Goal: Task Accomplishment & Management: Use online tool/utility

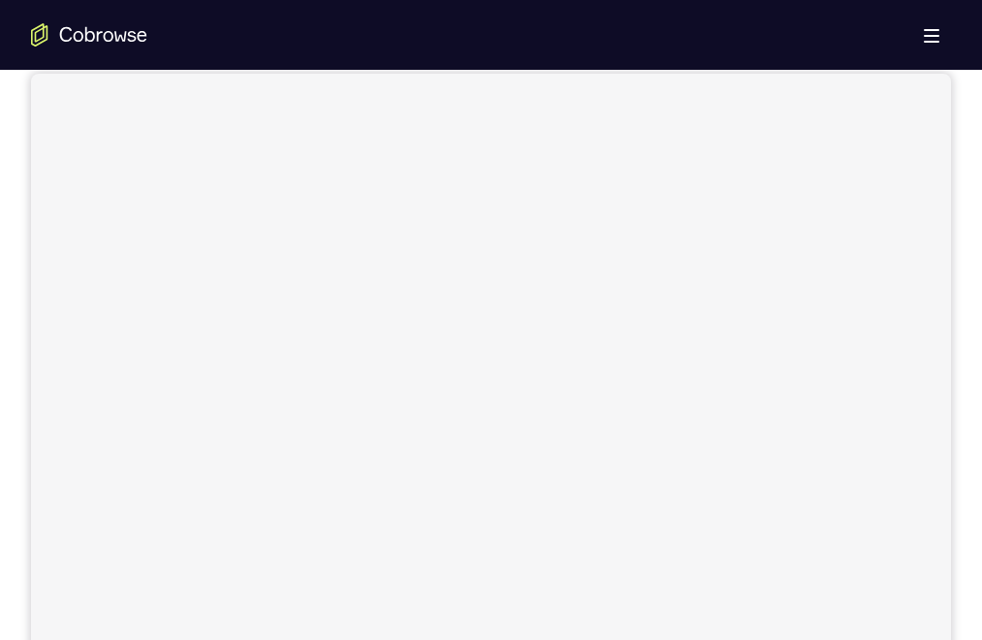
scroll to position [291, 0]
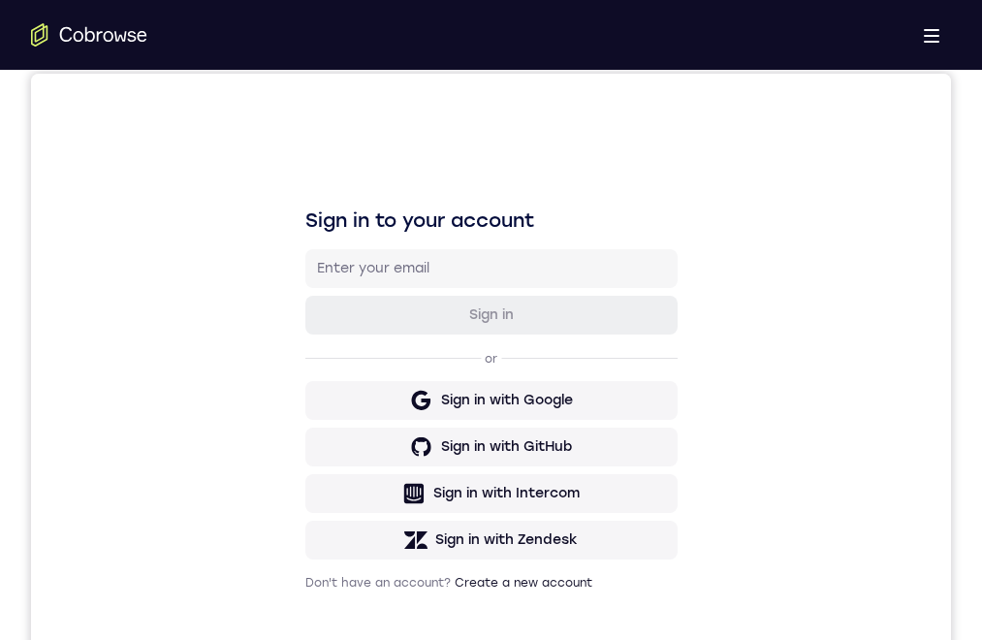
scroll to position [388, 0]
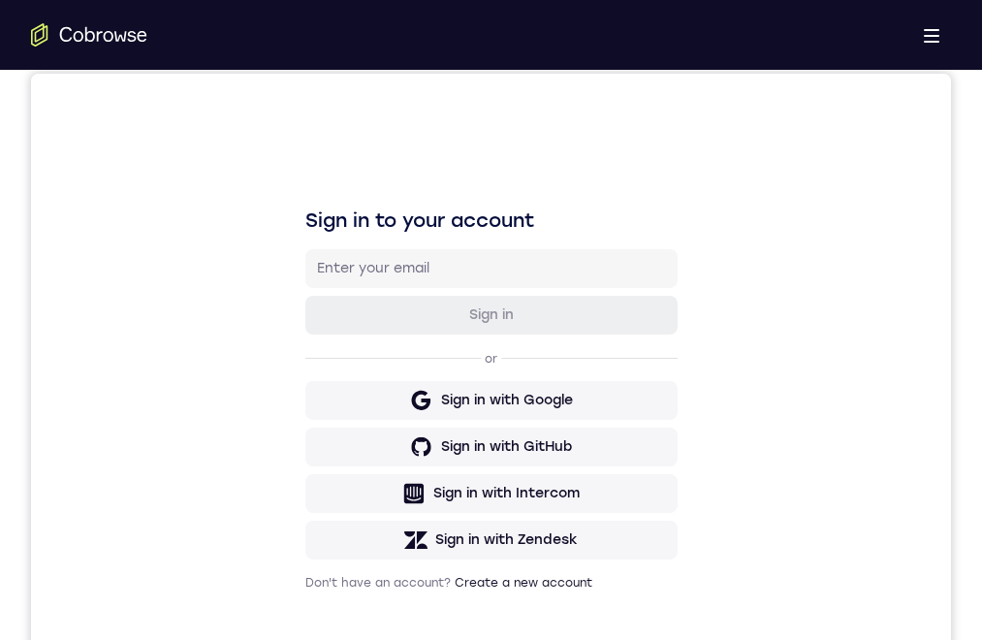
drag, startPoint x: 578, startPoint y: 1182, endPoint x: 547, endPoint y: 1234, distance: 60.0
drag, startPoint x: 542, startPoint y: 1258, endPoint x: 548, endPoint y: 1239, distance: 19.6
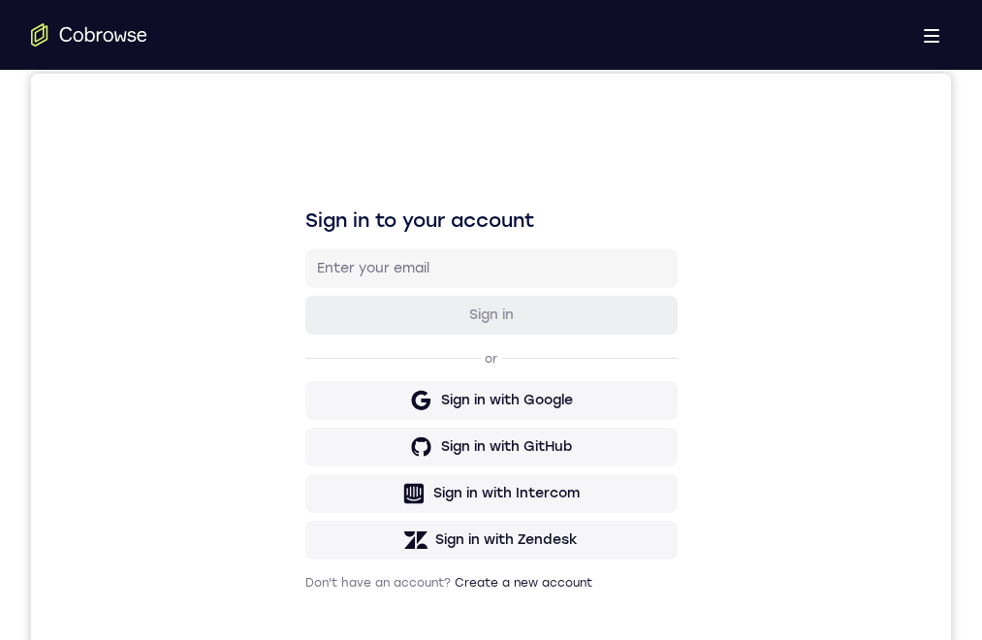
drag, startPoint x: 621, startPoint y: 1436, endPoint x: 570, endPoint y: 1428, distance: 51.9
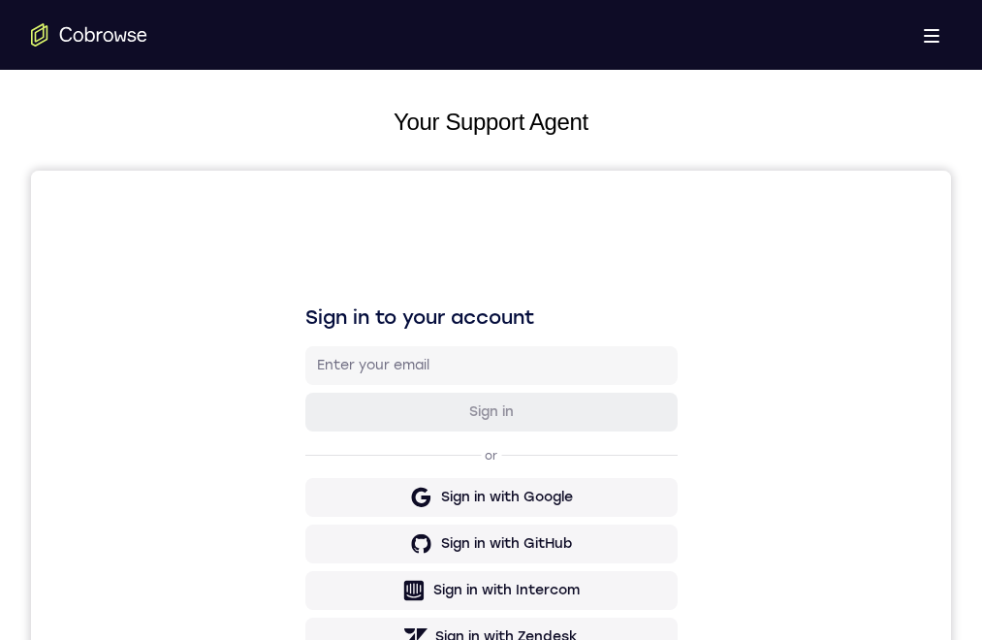
scroll to position [485, 0]
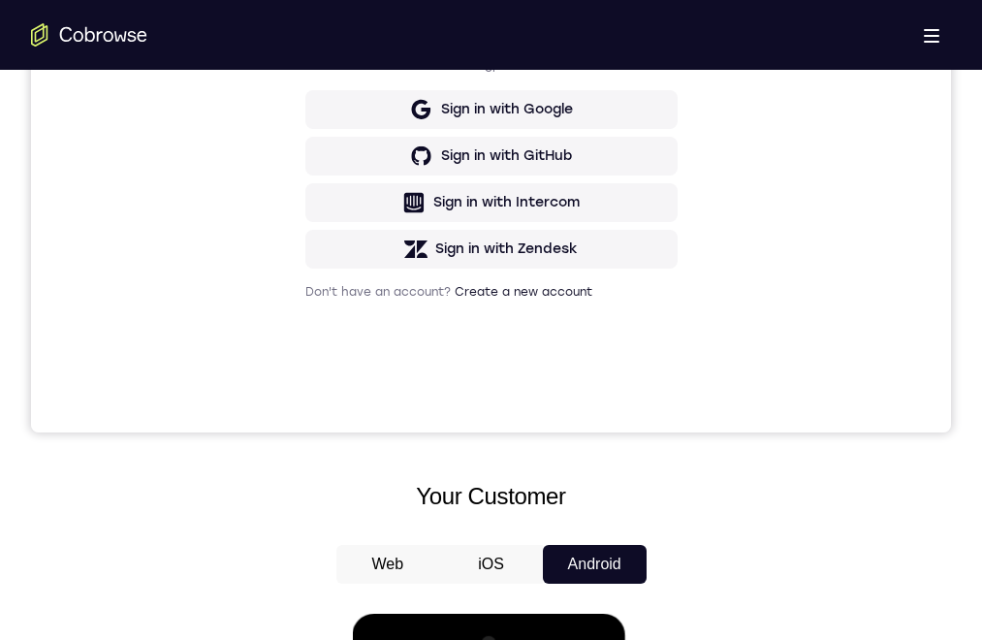
drag, startPoint x: 496, startPoint y: 1148, endPoint x: 583, endPoint y: 1188, distance: 95.8
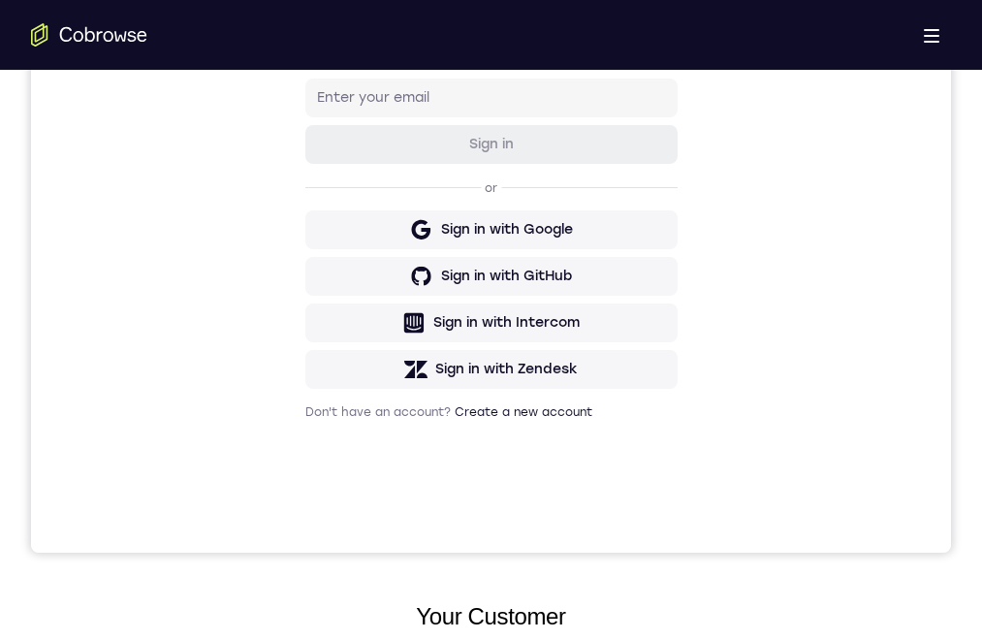
scroll to position [194, 0]
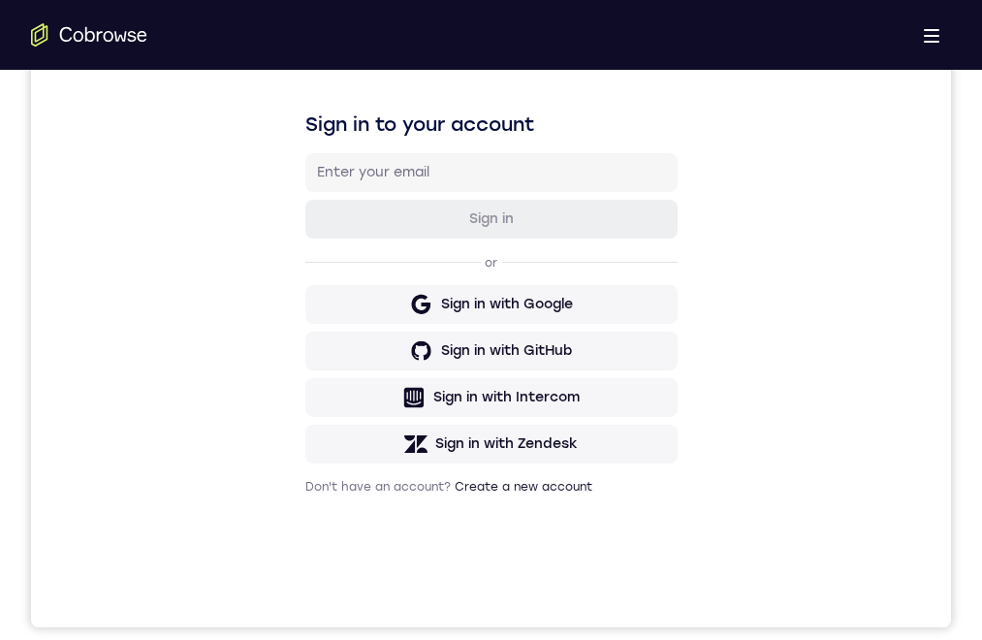
scroll to position [291, 0]
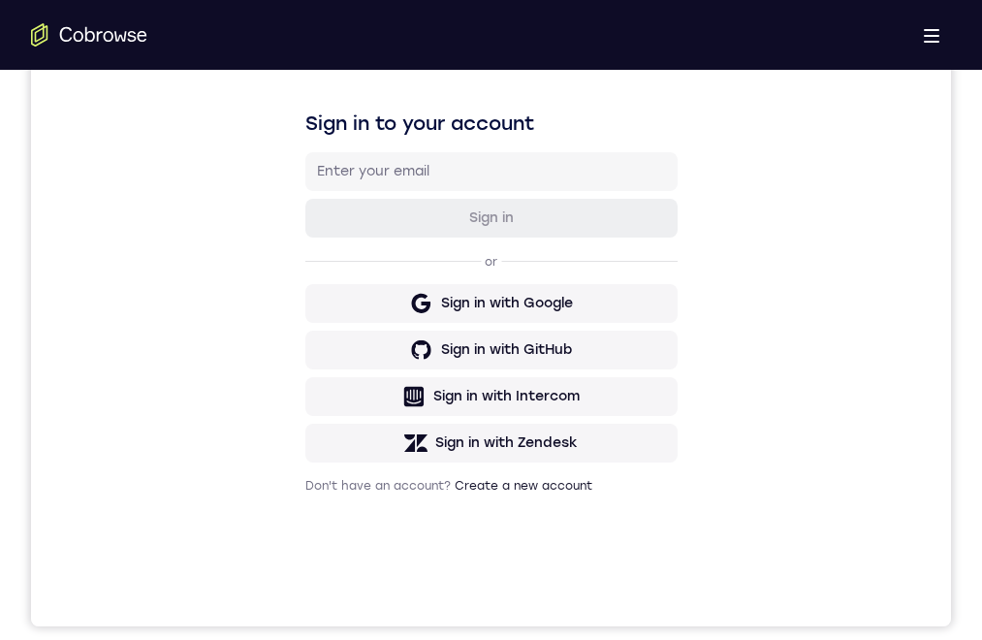
drag, startPoint x: 497, startPoint y: 1176, endPoint x: 454, endPoint y: 1200, distance: 49.4
drag, startPoint x: 469, startPoint y: 1137, endPoint x: 461, endPoint y: 1163, distance: 27.3
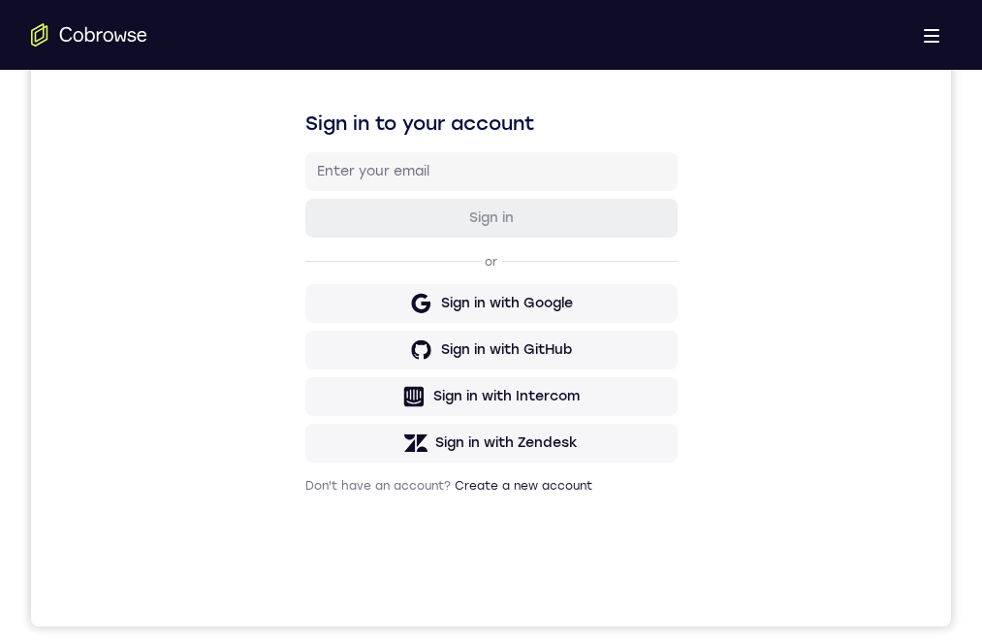
drag, startPoint x: 463, startPoint y: 1177, endPoint x: 473, endPoint y: 1103, distance: 75.2
drag, startPoint x: 481, startPoint y: 1008, endPoint x: 544, endPoint y: 1142, distance: 147.8
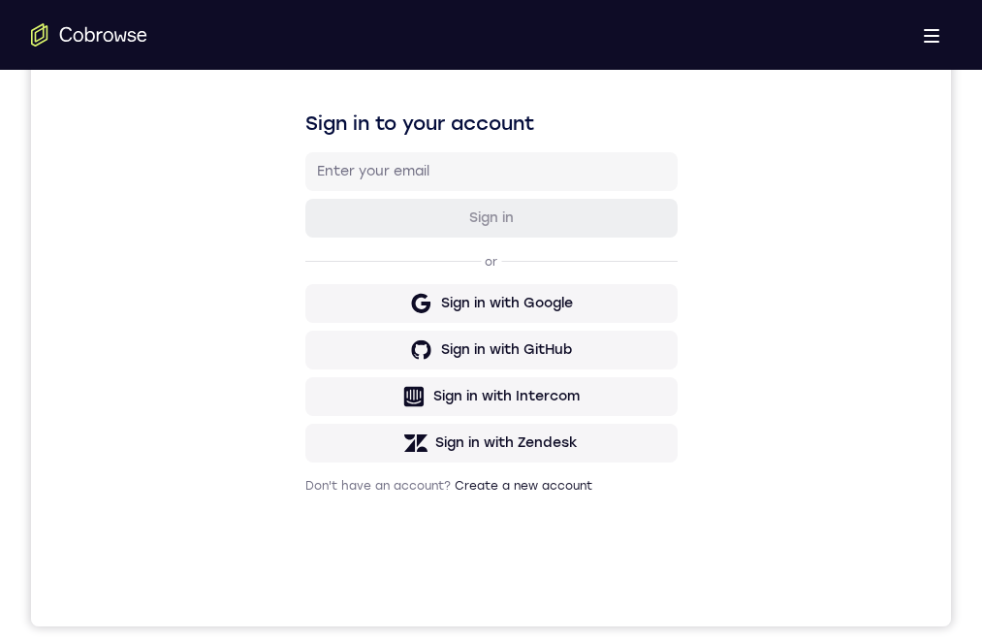
drag, startPoint x: 451, startPoint y: 1011, endPoint x: 465, endPoint y: 1022, distance: 18.6
drag, startPoint x: 464, startPoint y: 1154, endPoint x: 434, endPoint y: 1060, distance: 98.7
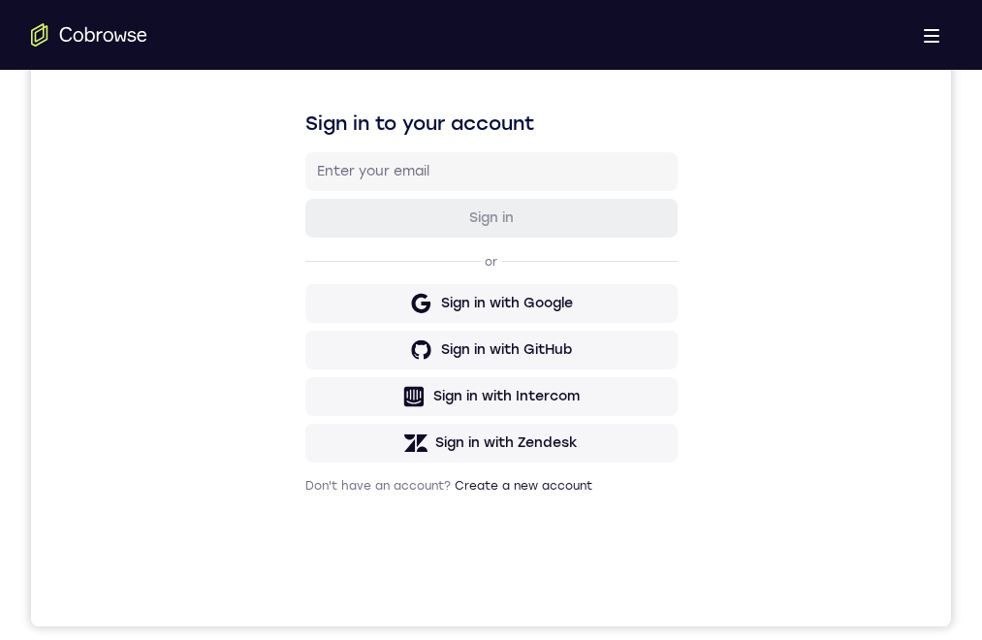
drag, startPoint x: 502, startPoint y: 1169, endPoint x: 461, endPoint y: 1088, distance: 90.1
drag, startPoint x: 527, startPoint y: 1179, endPoint x: 468, endPoint y: 1117, distance: 85.7
drag, startPoint x: 508, startPoint y: 1227, endPoint x: 504, endPoint y: 1127, distance: 99.9
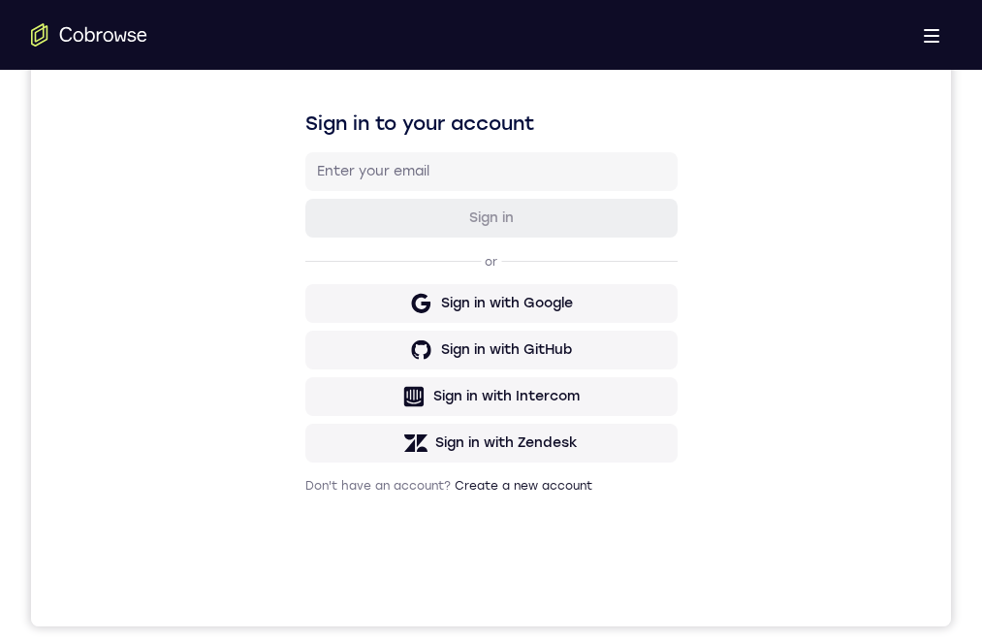
drag, startPoint x: 521, startPoint y: 1167, endPoint x: 517, endPoint y: 1180, distance: 14.1
drag, startPoint x: 488, startPoint y: 1080, endPoint x: 502, endPoint y: 1149, distance: 70.1
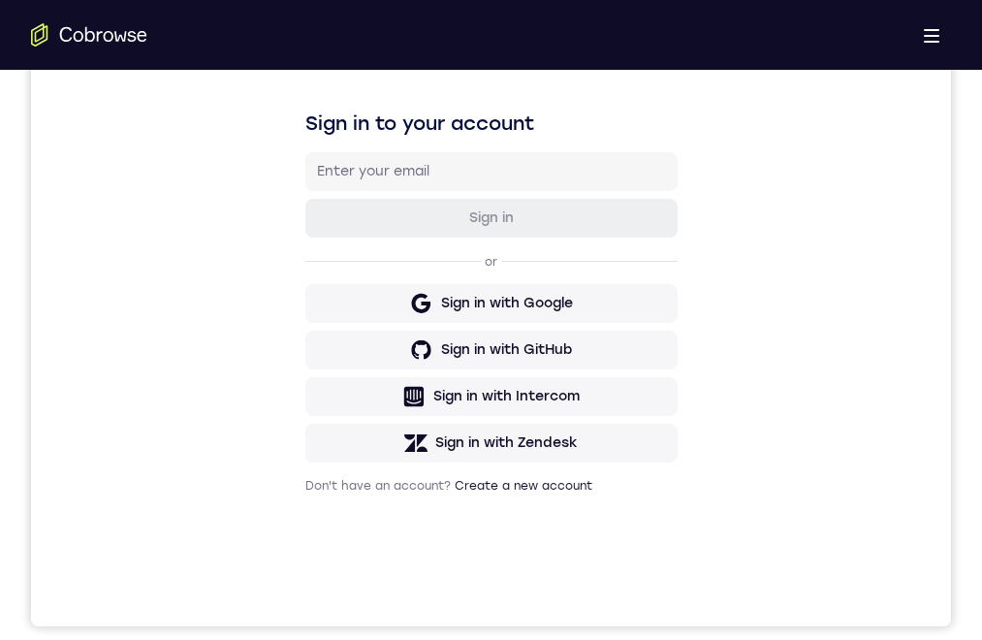
drag, startPoint x: 479, startPoint y: 1134, endPoint x: 508, endPoint y: 1060, distance: 79.2
drag, startPoint x: 477, startPoint y: 1119, endPoint x: 473, endPoint y: 1007, distance: 112.5
drag, startPoint x: 461, startPoint y: 1073, endPoint x: 465, endPoint y: 1028, distance: 44.7
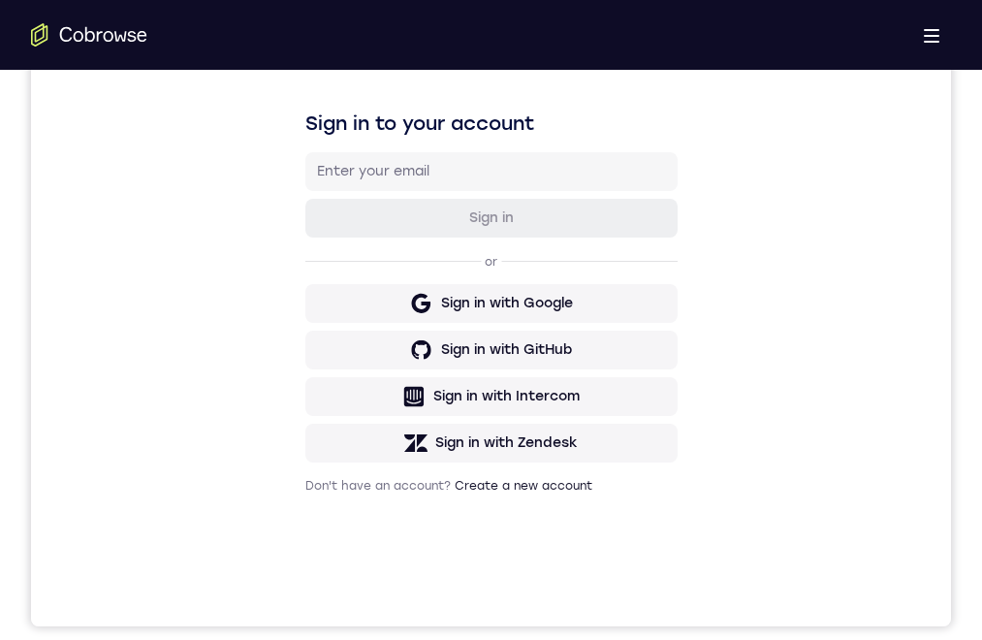
drag, startPoint x: 496, startPoint y: 1189, endPoint x: 500, endPoint y: 1060, distance: 128.9
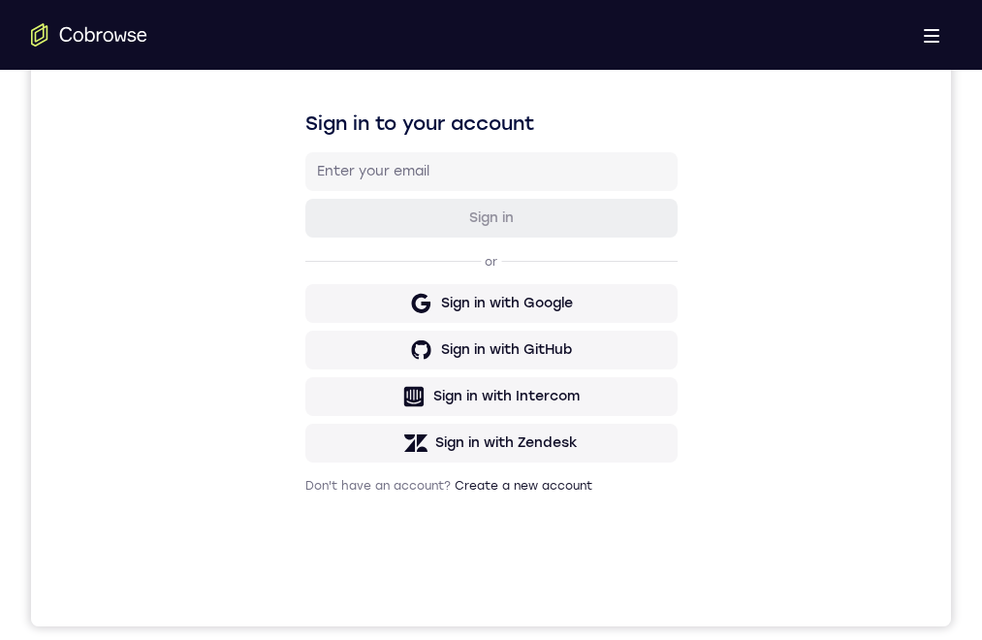
drag, startPoint x: 514, startPoint y: 1154, endPoint x: 465, endPoint y: 1112, distance: 63.9
drag, startPoint x: 500, startPoint y: 1195, endPoint x: 485, endPoint y: 1095, distance: 101.0
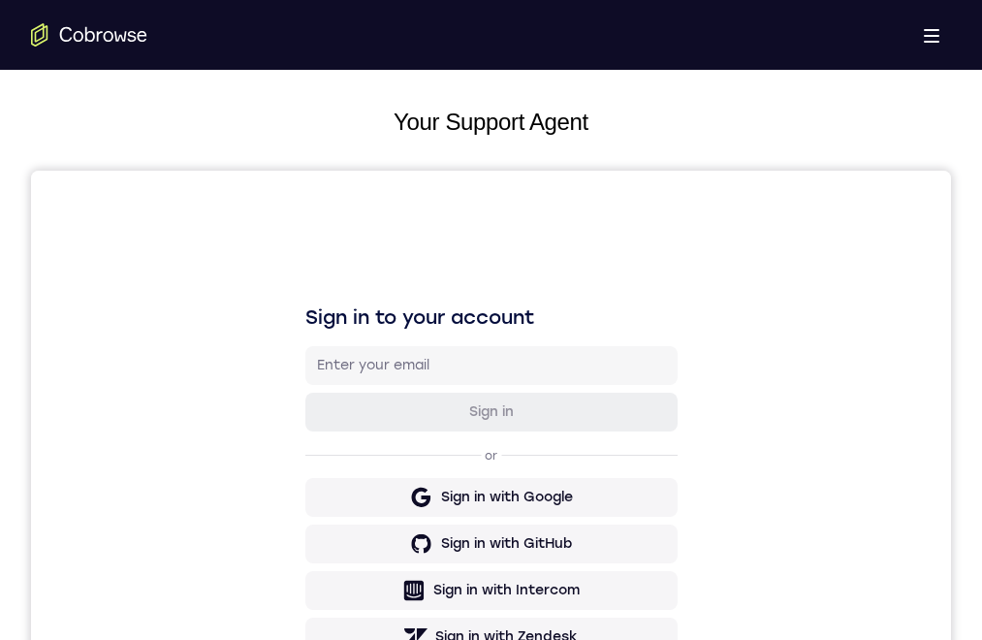
scroll to position [388, 0]
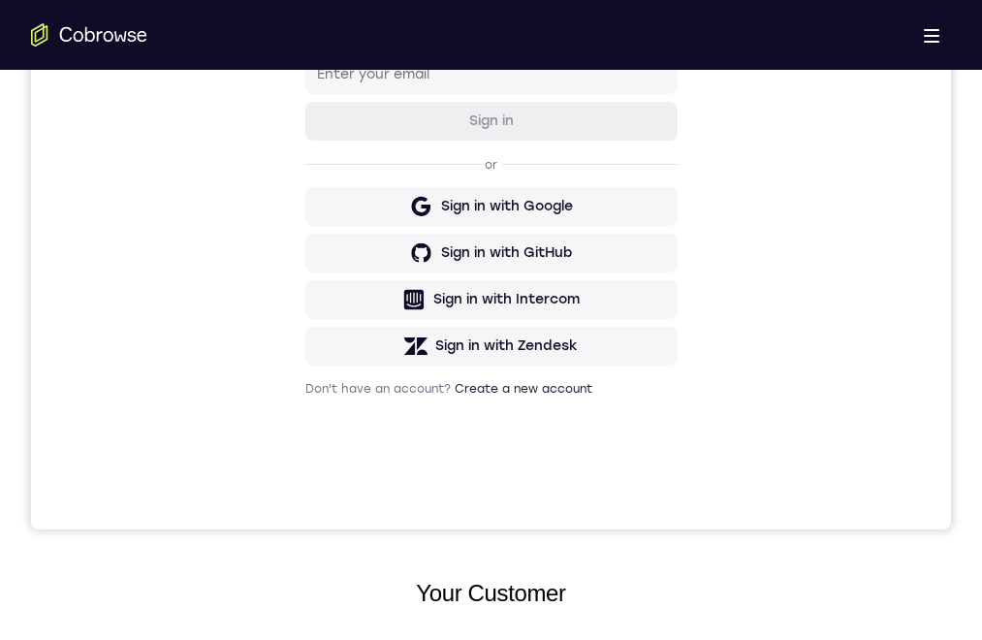
drag, startPoint x: 582, startPoint y: 1176, endPoint x: 702, endPoint y: 739, distance: 453.0
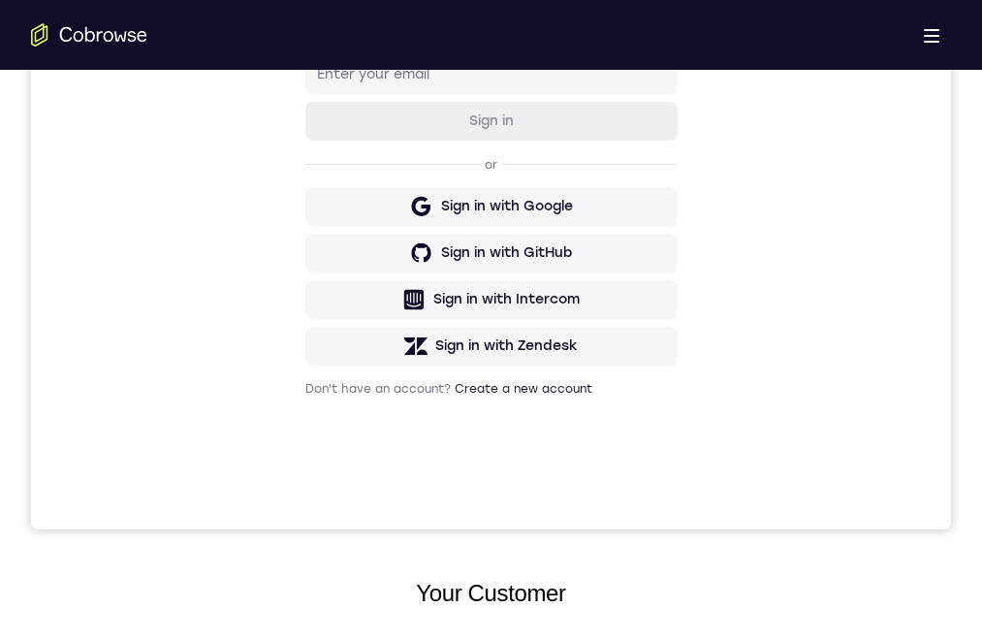
scroll to position [0, 0]
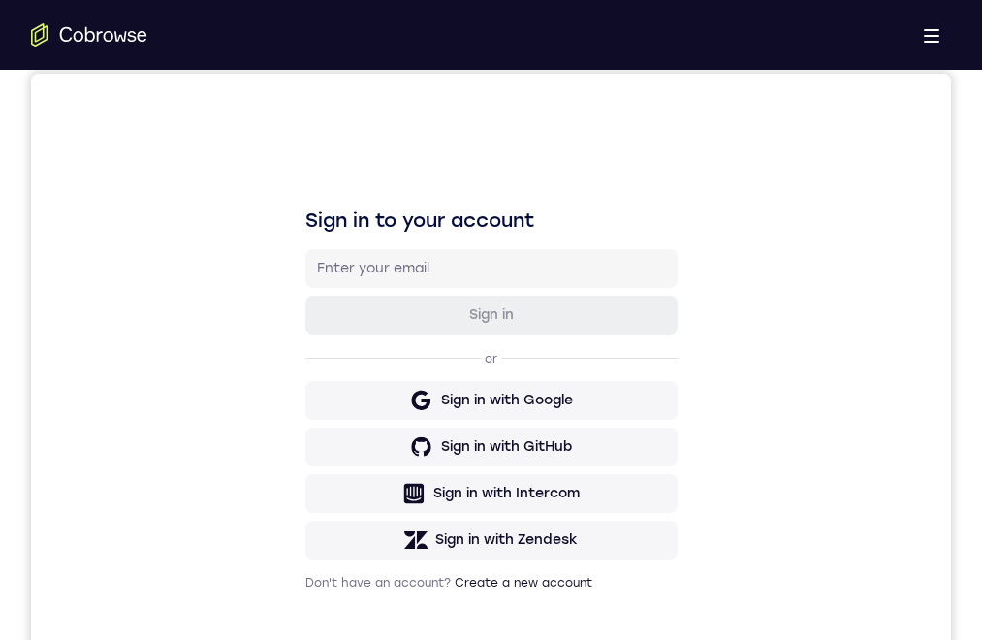
scroll to position [291, 0]
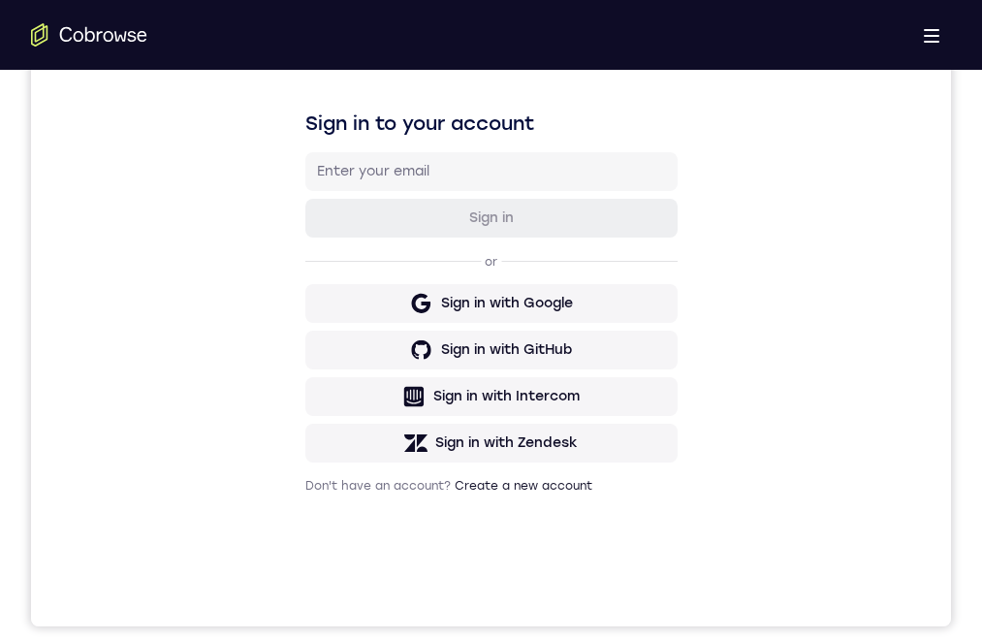
drag, startPoint x: 826, startPoint y: 27, endPoint x: 326, endPoint y: 174, distance: 521.3
click at [826, 558] on link "Try Online Demo" at bounding box center [765, 581] width 355 height 47
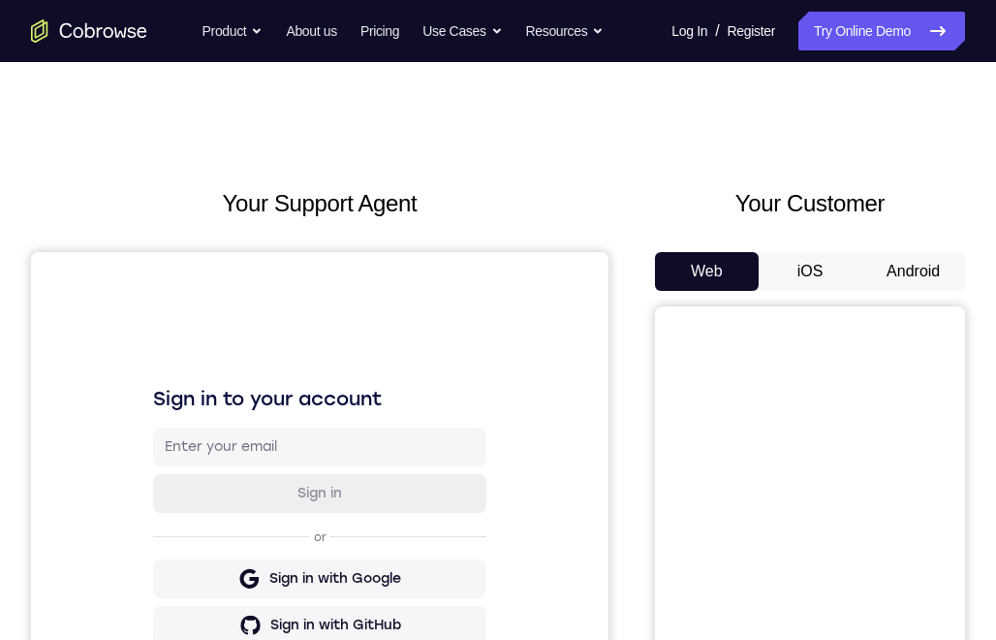
click at [908, 268] on button "Android" at bounding box center [913, 271] width 104 height 39
click at [899, 284] on button "Android" at bounding box center [913, 271] width 104 height 39
click at [898, 280] on button "Android" at bounding box center [913, 271] width 104 height 39
click at [896, 264] on button "Android" at bounding box center [913, 271] width 104 height 39
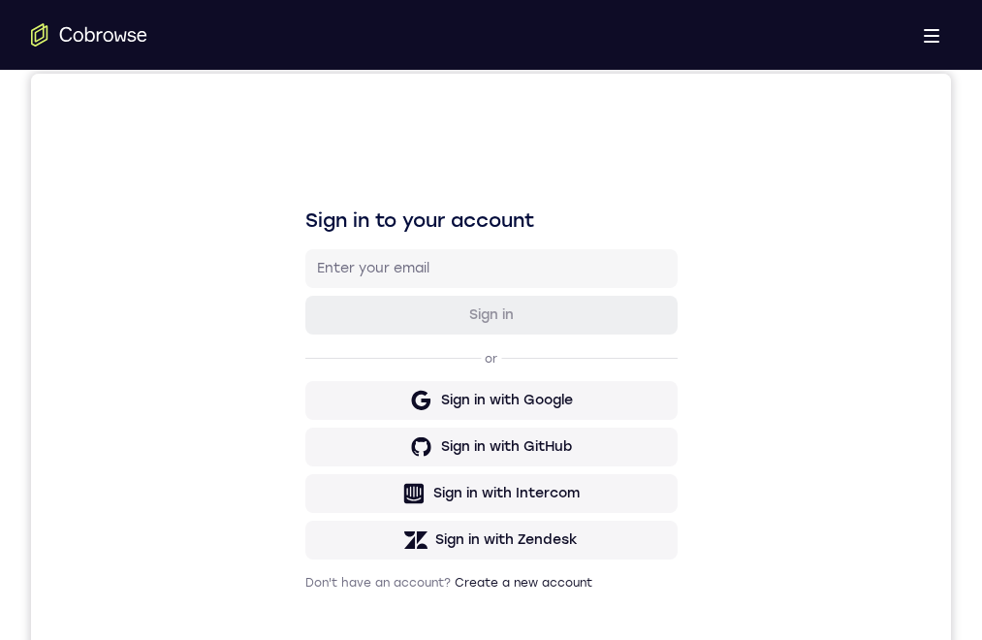
scroll to position [291, 0]
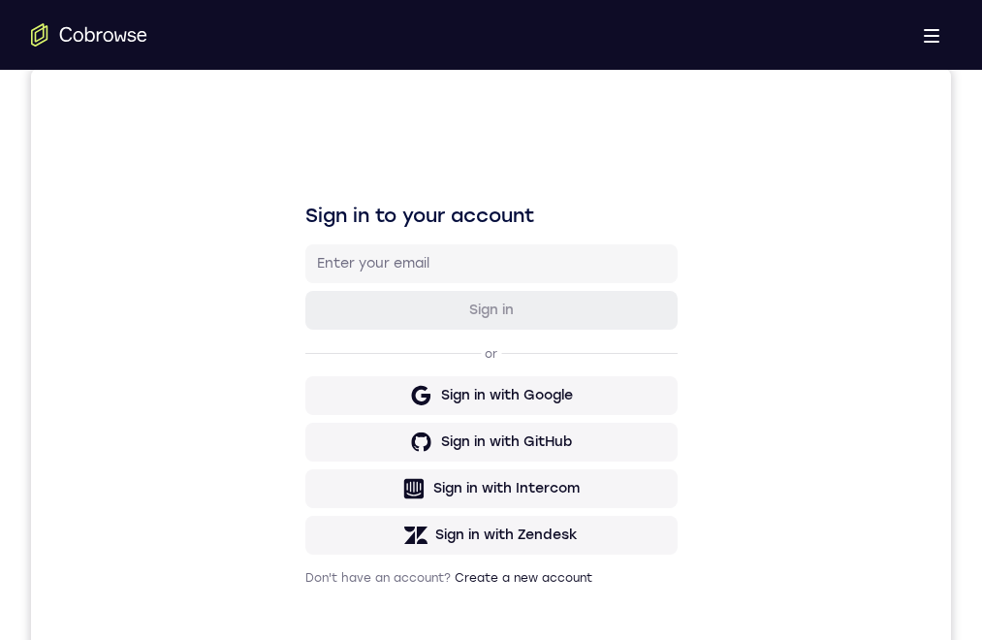
scroll to position [388, 0]
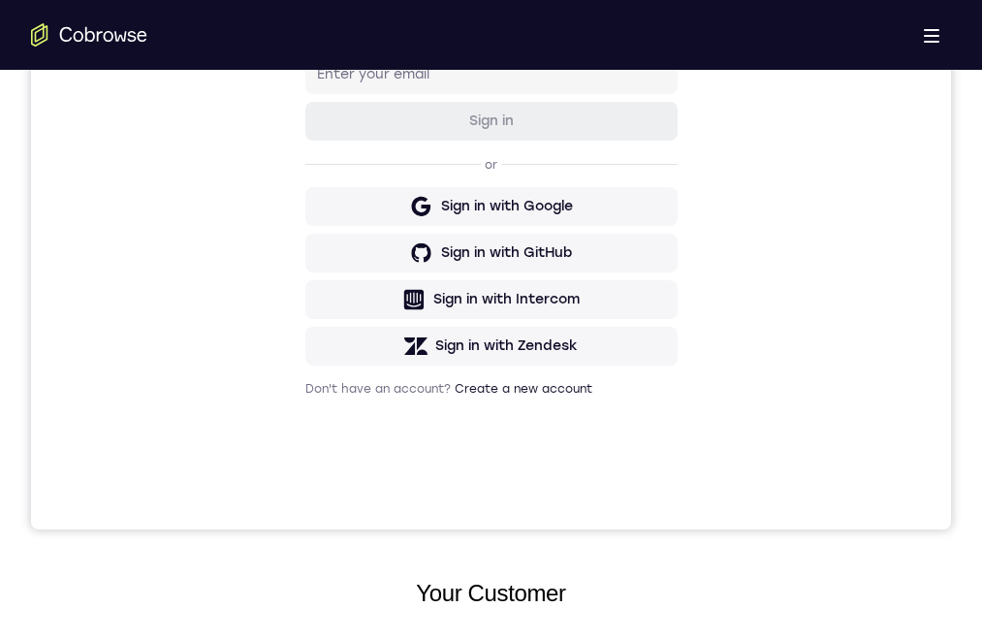
drag, startPoint x: 593, startPoint y: 1169, endPoint x: 473, endPoint y: 1069, distance: 156.2
click at [806, 558] on link "Try Online Demo" at bounding box center [765, 581] width 355 height 47
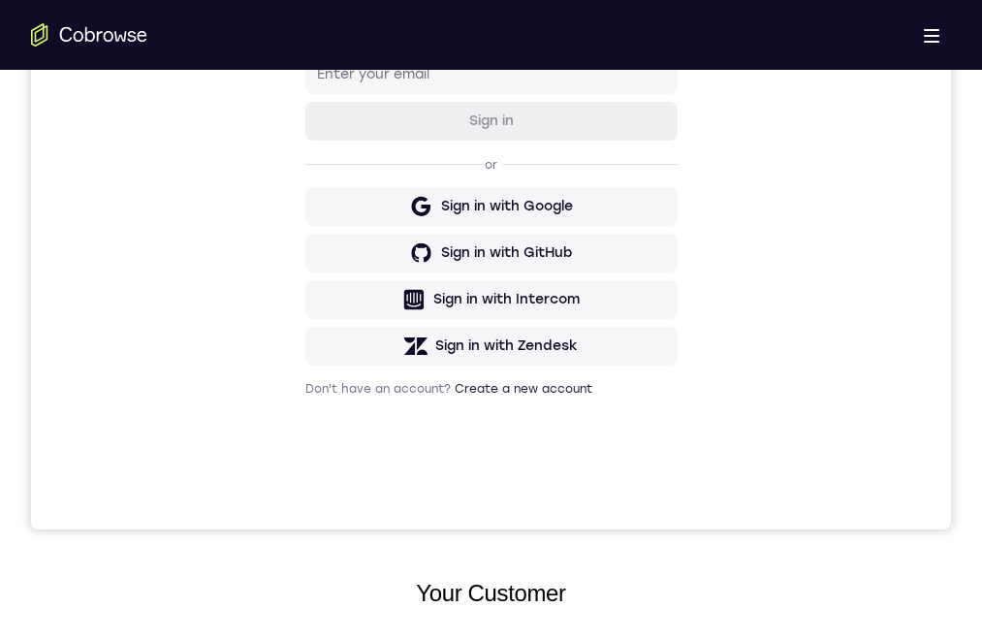
scroll to position [485, 0]
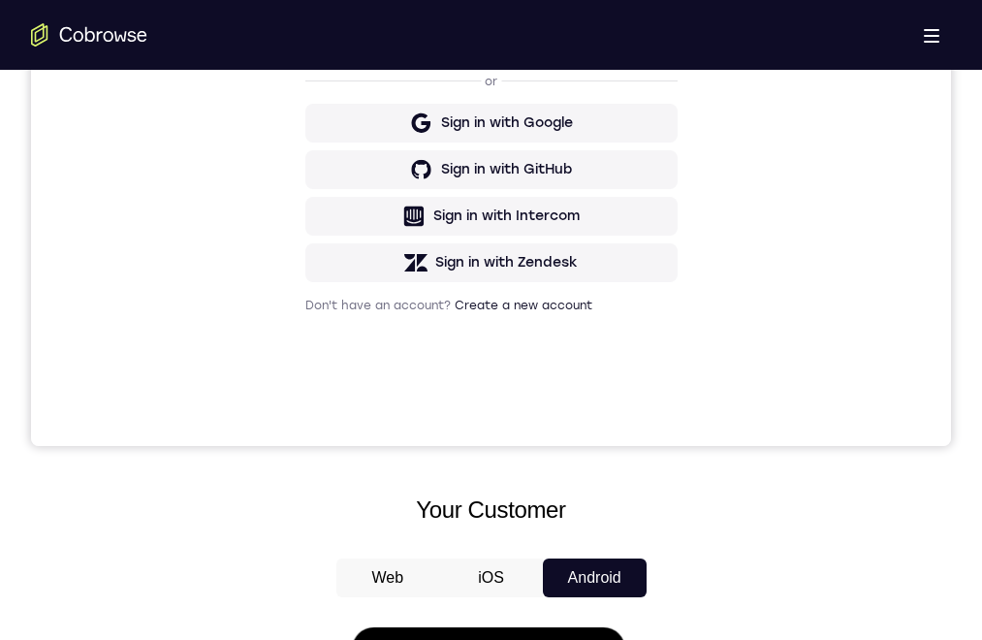
scroll to position [194, 0]
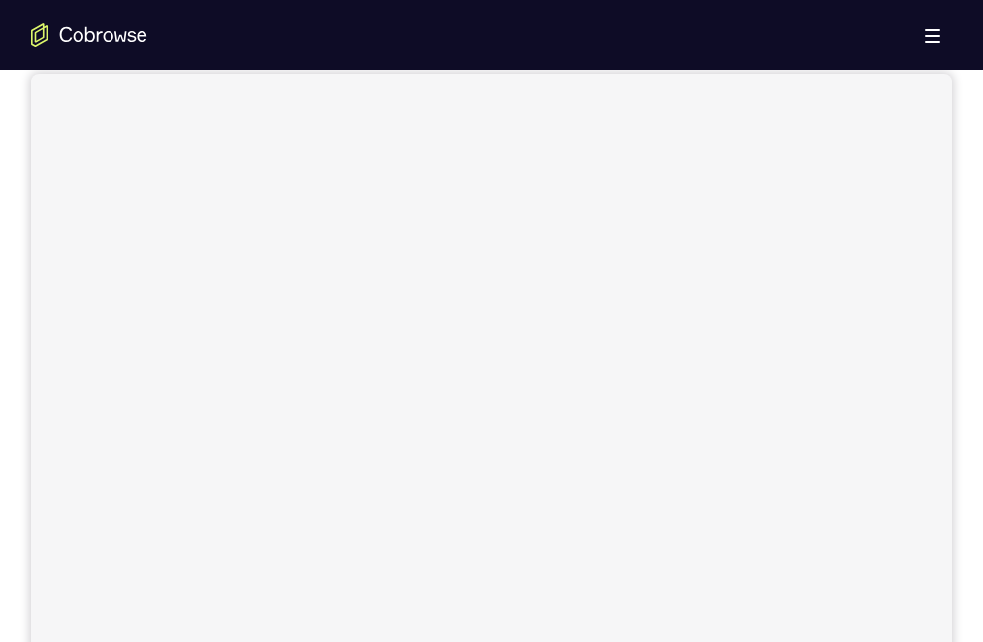
click at [848, 144] on link "Try Online Demo" at bounding box center [766, 581] width 355 height 47
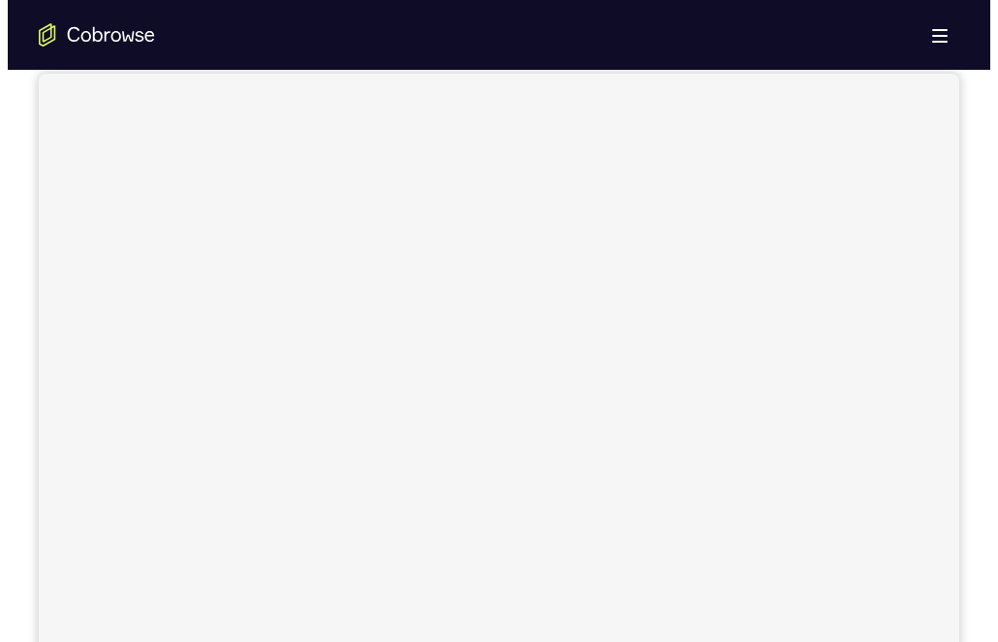
scroll to position [0, 0]
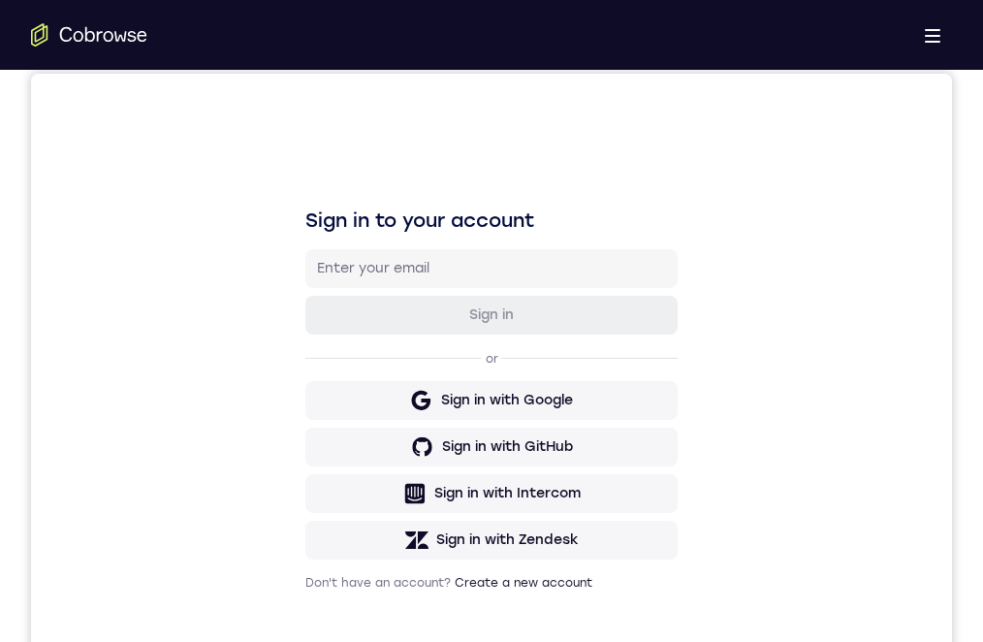
scroll to position [291, 0]
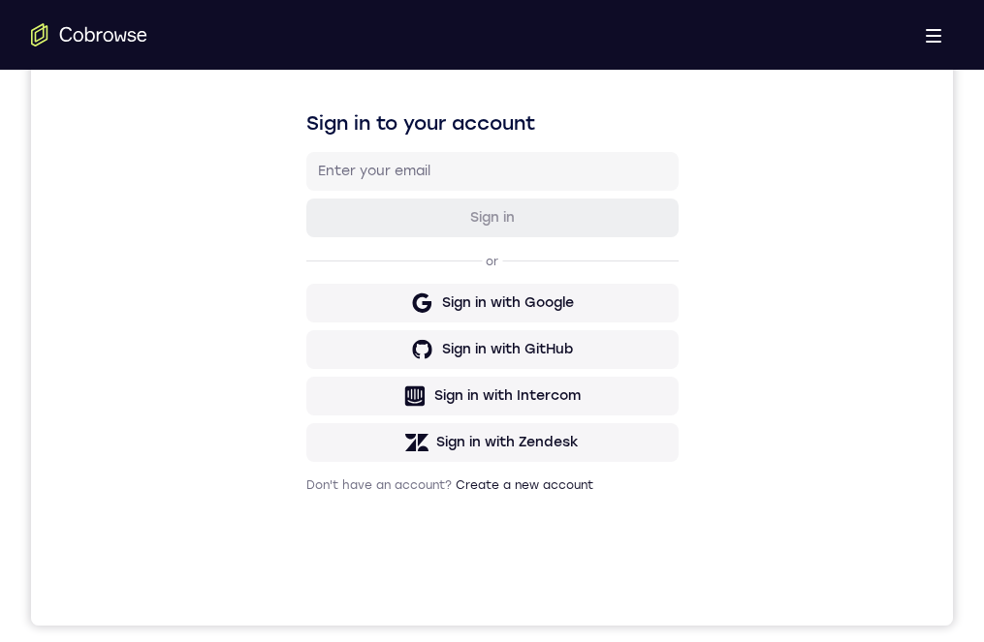
click at [840, 558] on link "Try Online Demo" at bounding box center [767, 581] width 355 height 47
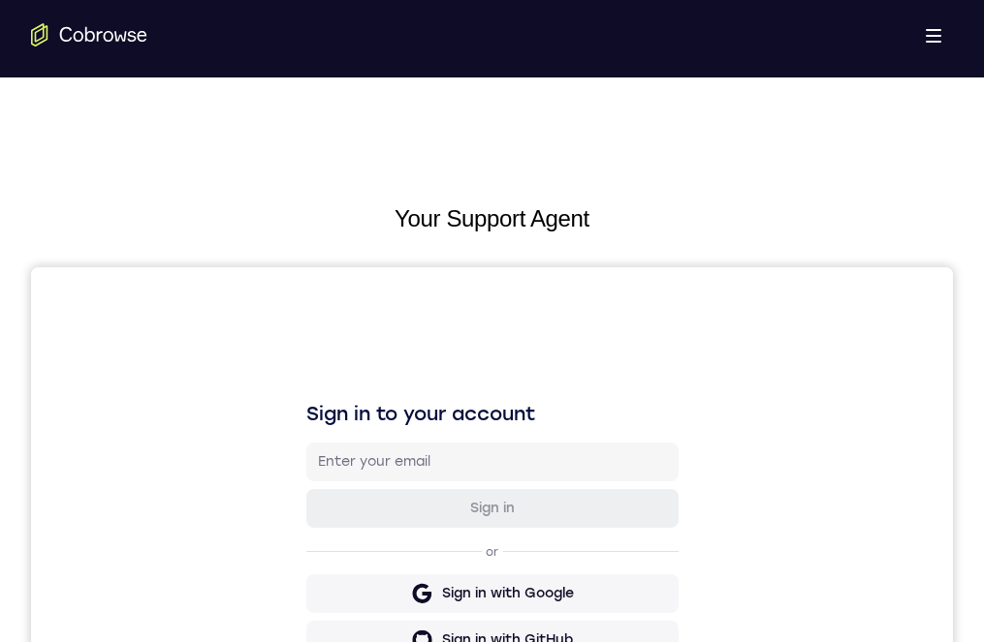
scroll to position [194, 0]
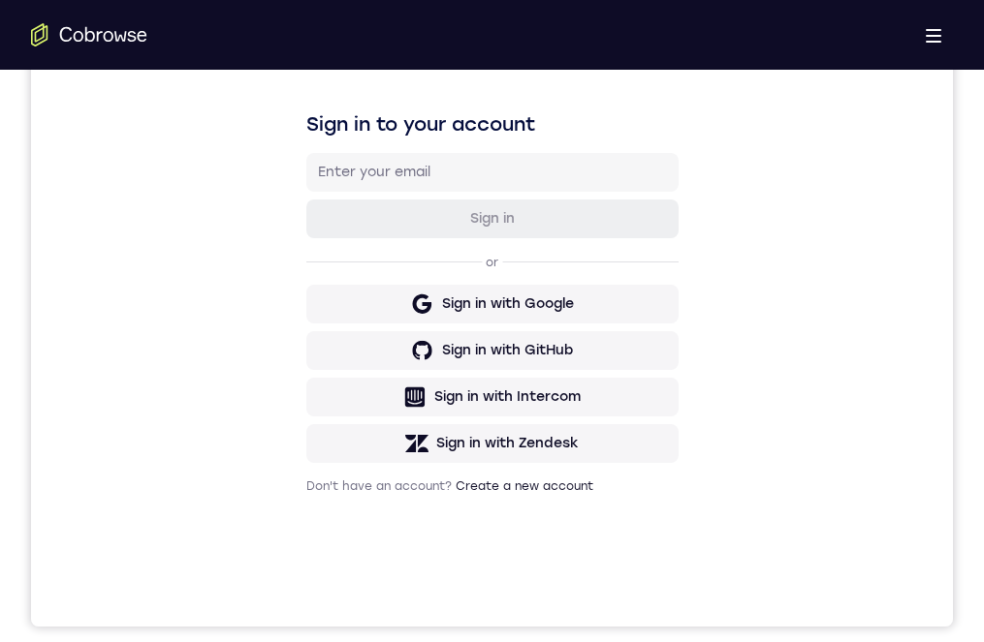
scroll to position [291, 0]
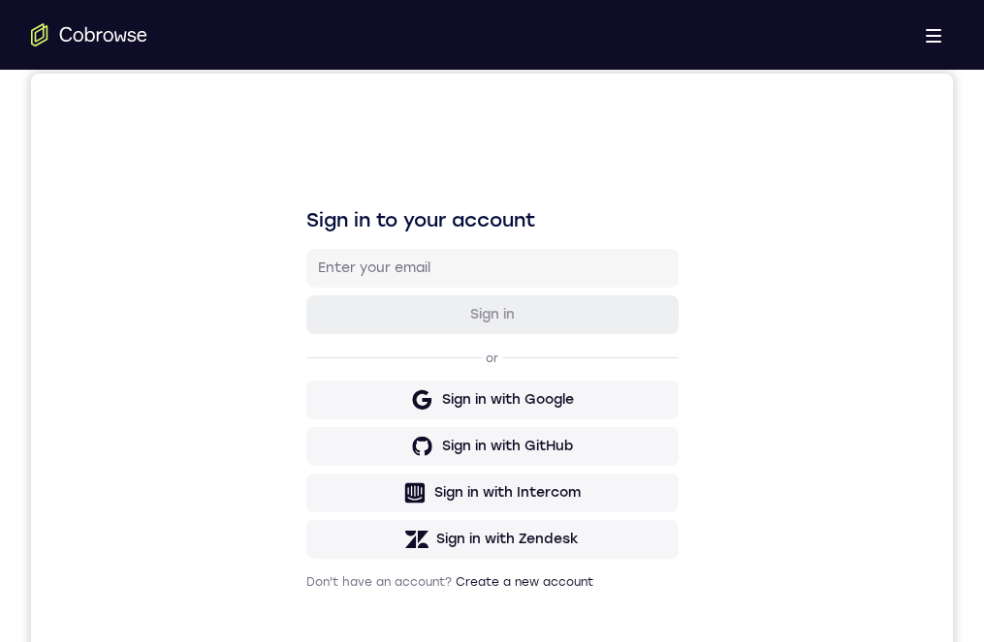
scroll to position [388, 0]
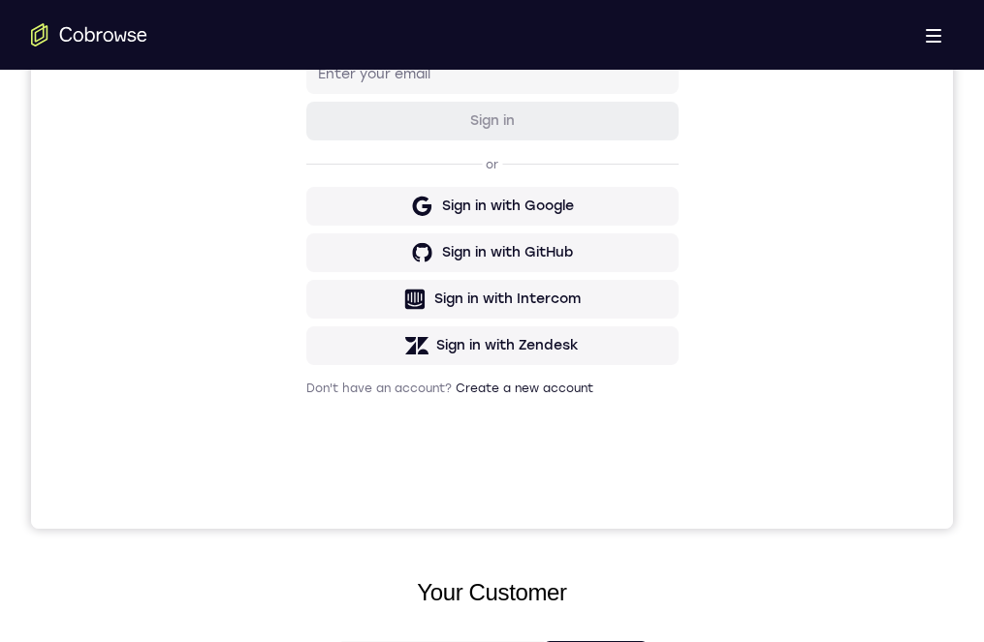
scroll to position [194, 0]
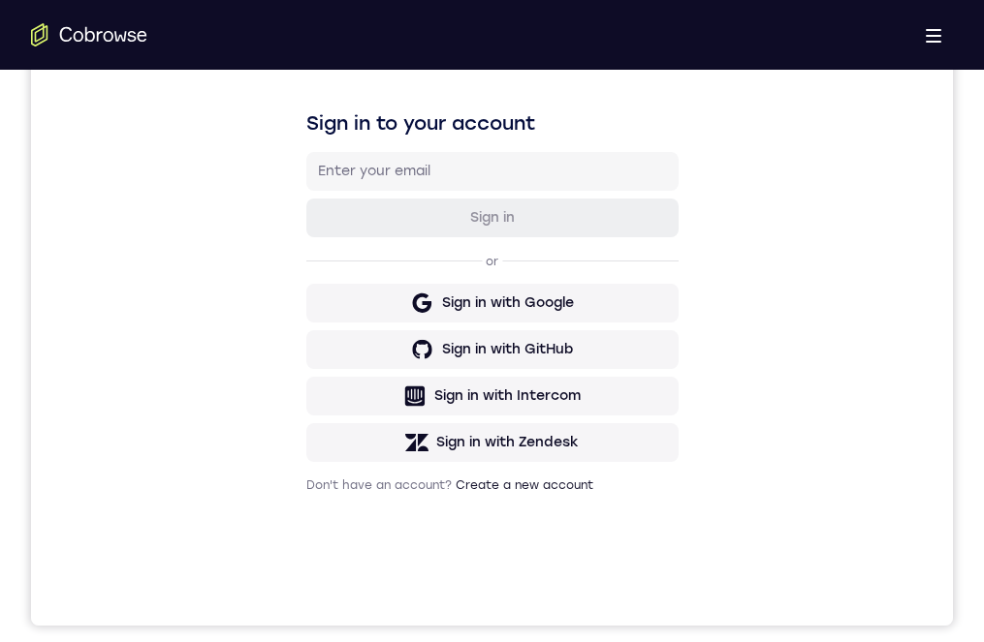
drag, startPoint x: 539, startPoint y: 1150, endPoint x: 548, endPoint y: 1080, distance: 71.3
drag, startPoint x: 507, startPoint y: 1112, endPoint x: 492, endPoint y: 1036, distance: 77.0
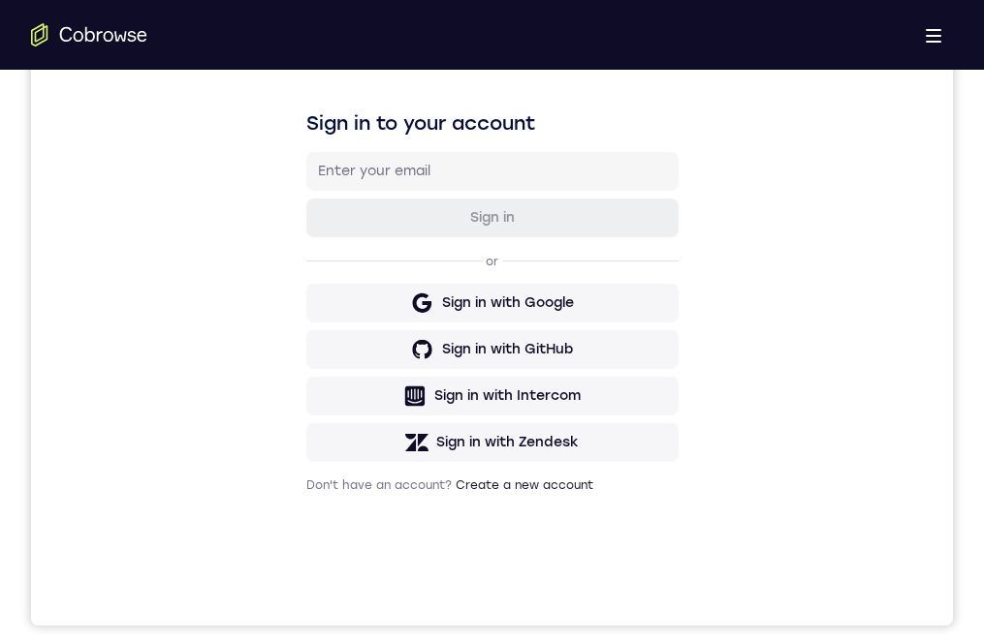
drag, startPoint x: 508, startPoint y: 1187, endPoint x: 510, endPoint y: 1121, distance: 65.9
drag, startPoint x: 494, startPoint y: 1206, endPoint x: 489, endPoint y: 1161, distance: 44.8
drag, startPoint x: 501, startPoint y: 1231, endPoint x: 513, endPoint y: 1173, distance: 59.3
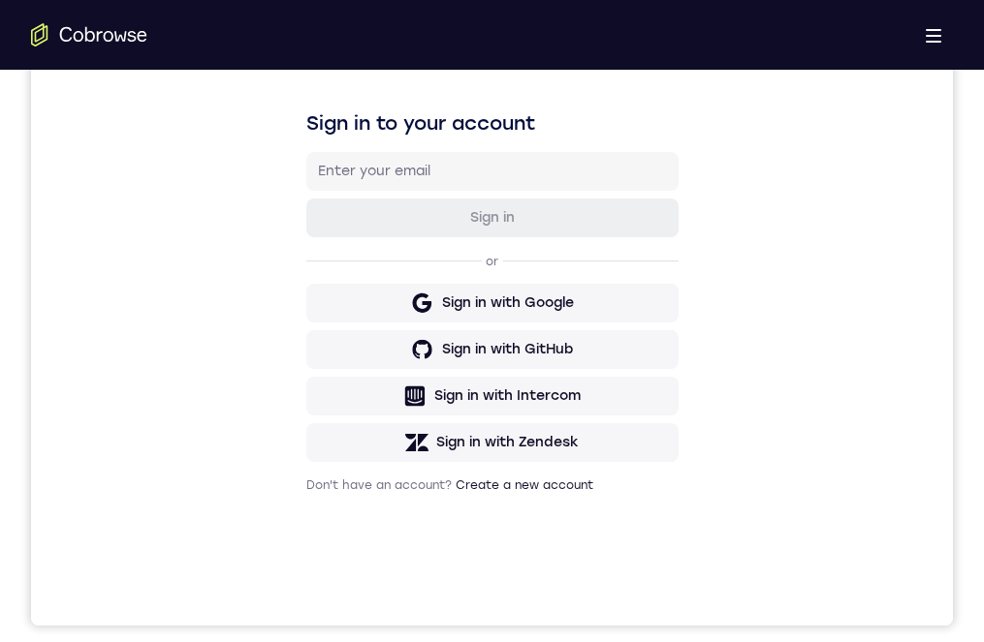
drag, startPoint x: 512, startPoint y: 1180, endPoint x: 503, endPoint y: 1070, distance: 110.8
drag, startPoint x: 485, startPoint y: 1167, endPoint x: 475, endPoint y: 1086, distance: 81.0
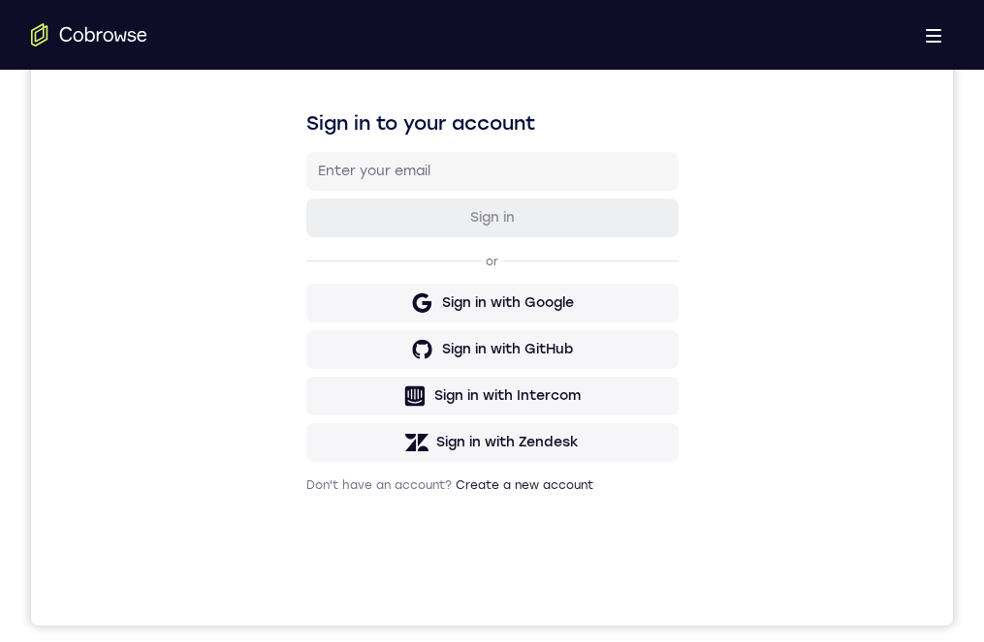
drag, startPoint x: 479, startPoint y: 1242, endPoint x: 497, endPoint y: 1156, distance: 88.2
drag, startPoint x: 507, startPoint y: 1219, endPoint x: 497, endPoint y: 1125, distance: 94.5
drag, startPoint x: 485, startPoint y: 1181, endPoint x: 445, endPoint y: 1130, distance: 64.9
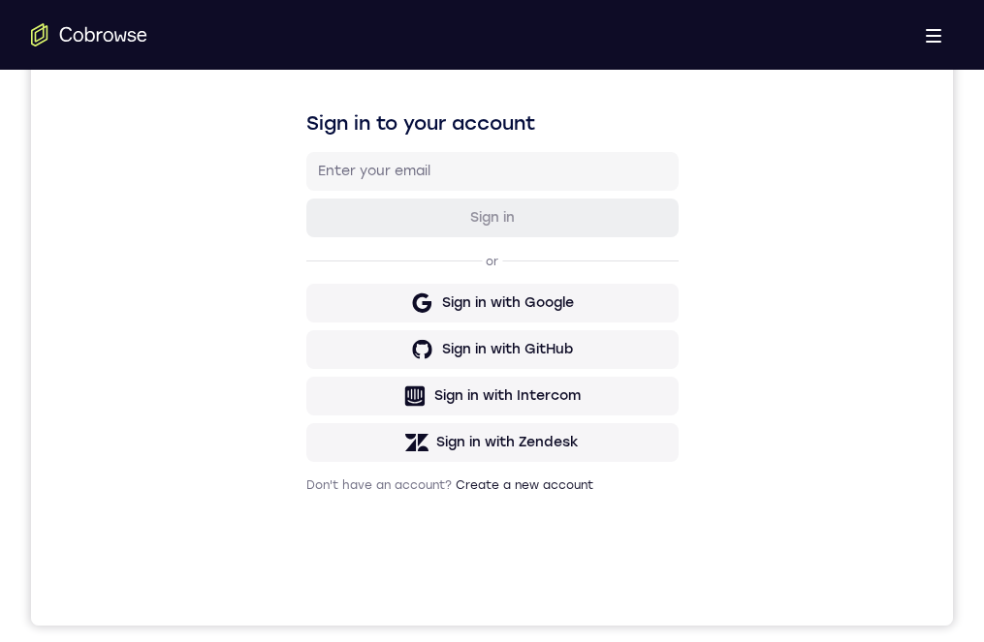
drag, startPoint x: 469, startPoint y: 1153, endPoint x: 459, endPoint y: 1099, distance: 55.1
drag, startPoint x: 476, startPoint y: 1242, endPoint x: 454, endPoint y: 1091, distance: 152.7
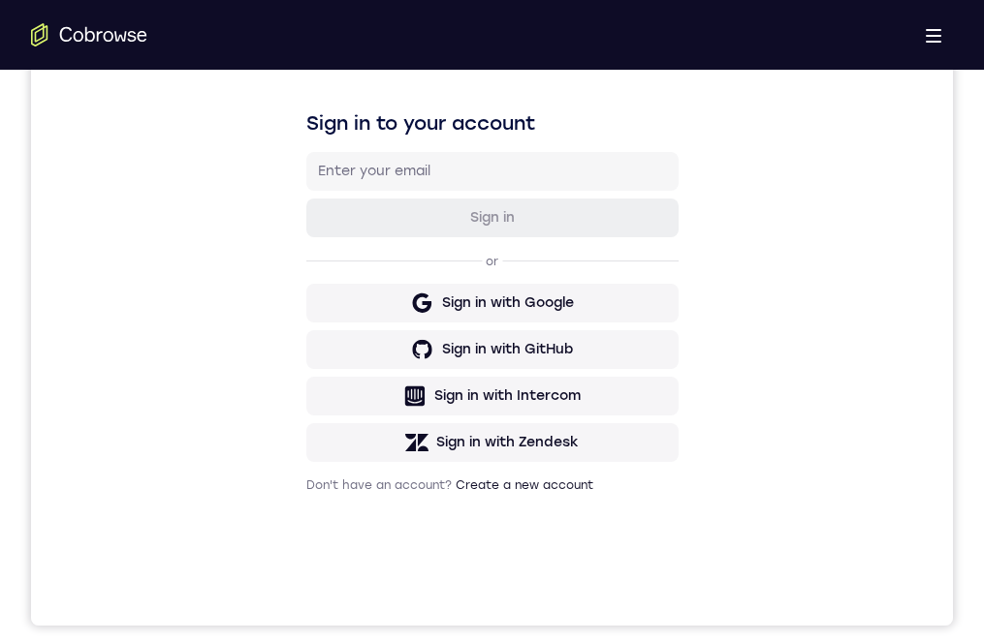
drag, startPoint x: 537, startPoint y: 1218, endPoint x: 534, endPoint y: 1161, distance: 57.2
drag, startPoint x: 493, startPoint y: 1250, endPoint x: 490, endPoint y: 1161, distance: 89.2
drag, startPoint x: 470, startPoint y: 1205, endPoint x: 470, endPoint y: 1135, distance: 69.8
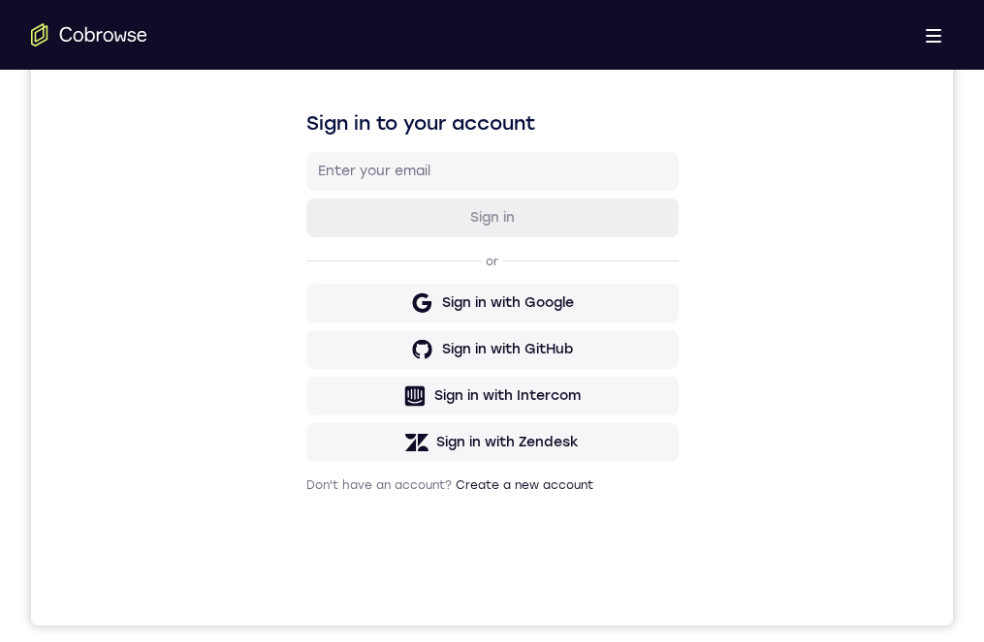
drag, startPoint x: 525, startPoint y: 1208, endPoint x: 546, endPoint y: 1077, distance: 133.4
drag, startPoint x: 598, startPoint y: 1047, endPoint x: 591, endPoint y: 1072, distance: 26.1
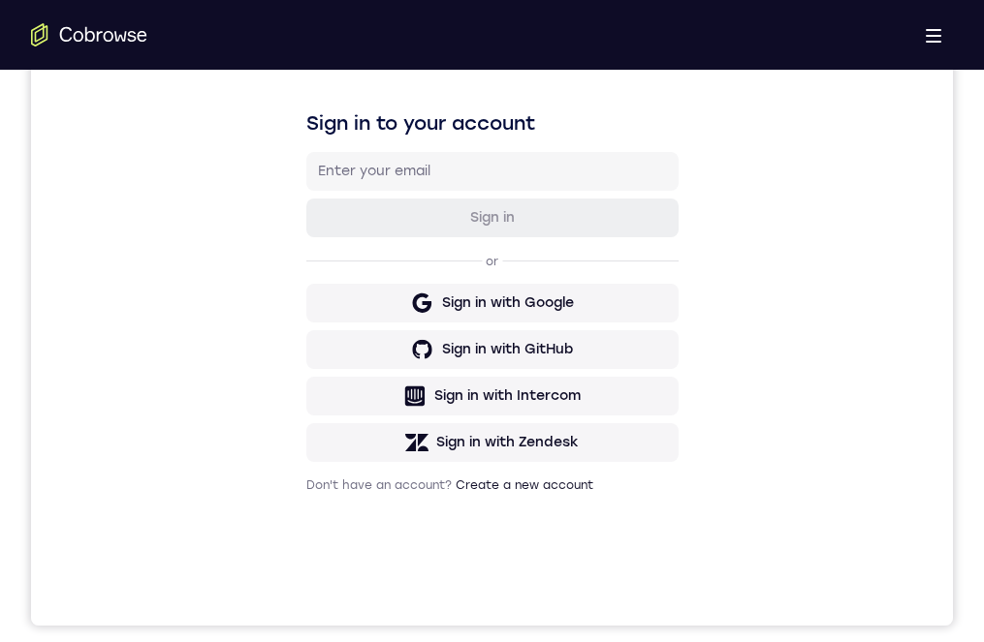
drag, startPoint x: 531, startPoint y: 1139, endPoint x: 517, endPoint y: 1045, distance: 95.0
drag, startPoint x: 469, startPoint y: 1237, endPoint x: 466, endPoint y: 1136, distance: 101.8
drag, startPoint x: 465, startPoint y: 1200, endPoint x: 445, endPoint y: 1107, distance: 95.2
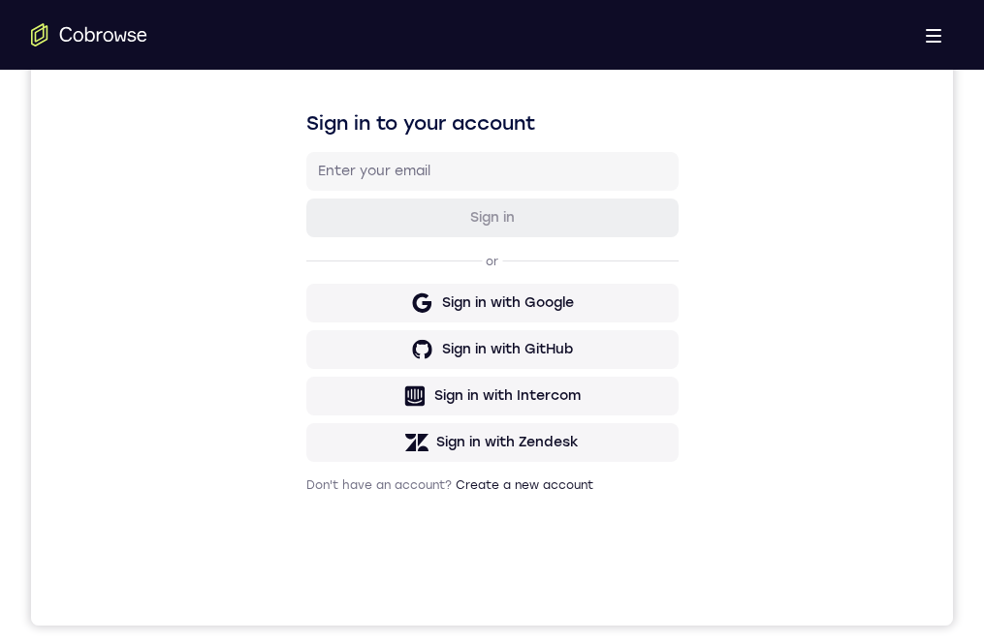
drag, startPoint x: 462, startPoint y: 1182, endPoint x: 472, endPoint y: 1110, distance: 73.3
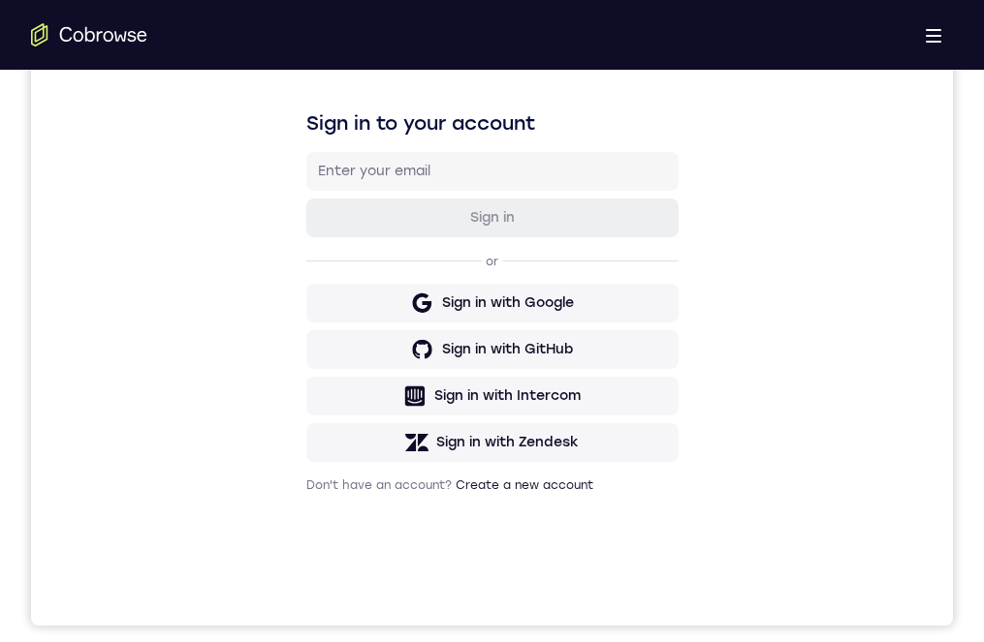
drag, startPoint x: 478, startPoint y: 1076, endPoint x: 475, endPoint y: 1056, distance: 19.6
drag, startPoint x: 490, startPoint y: 1099, endPoint x: 491, endPoint y: 1014, distance: 85.3
drag, startPoint x: 536, startPoint y: 1204, endPoint x: 511, endPoint y: 1084, distance: 121.8
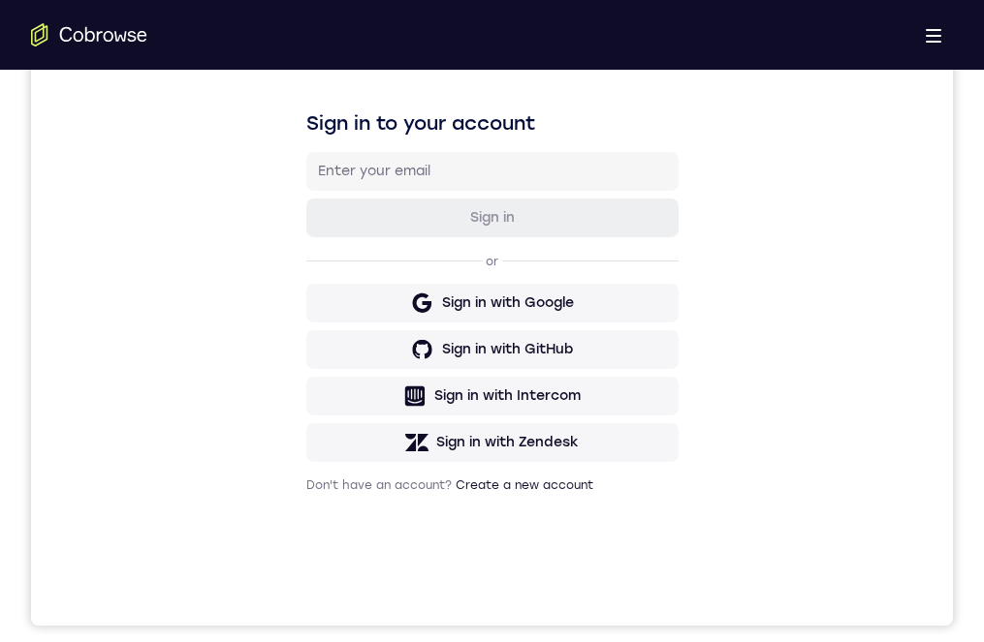
drag, startPoint x: 519, startPoint y: 1264, endPoint x: 544, endPoint y: 1161, distance: 105.5
drag, startPoint x: 556, startPoint y: 1206, endPoint x: 513, endPoint y: 1072, distance: 140.7
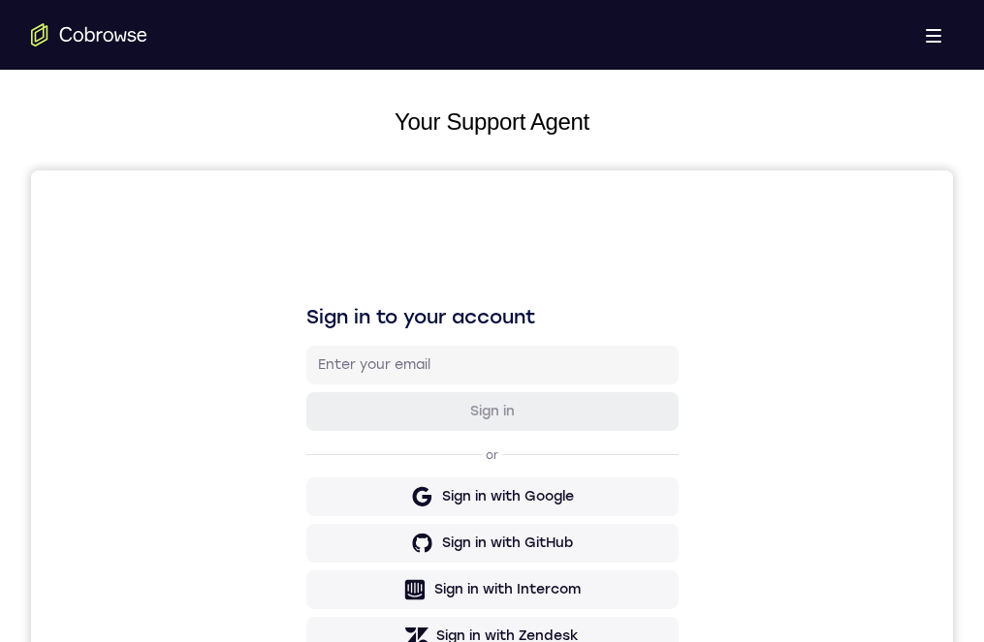
scroll to position [0, 0]
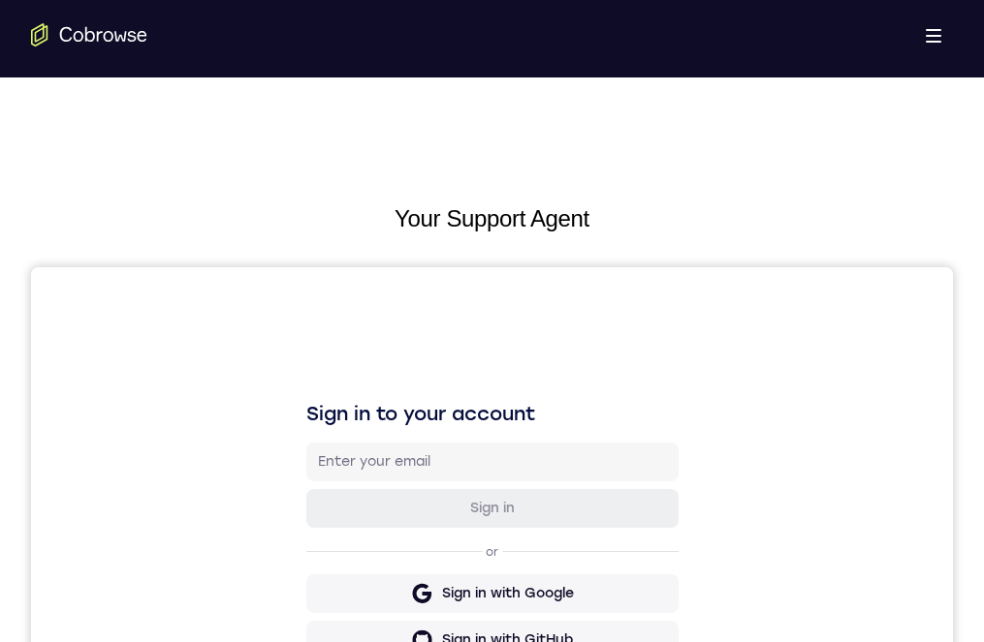
drag, startPoint x: 1001, startPoint y: 1549, endPoint x: 462, endPoint y: 1173, distance: 657.0
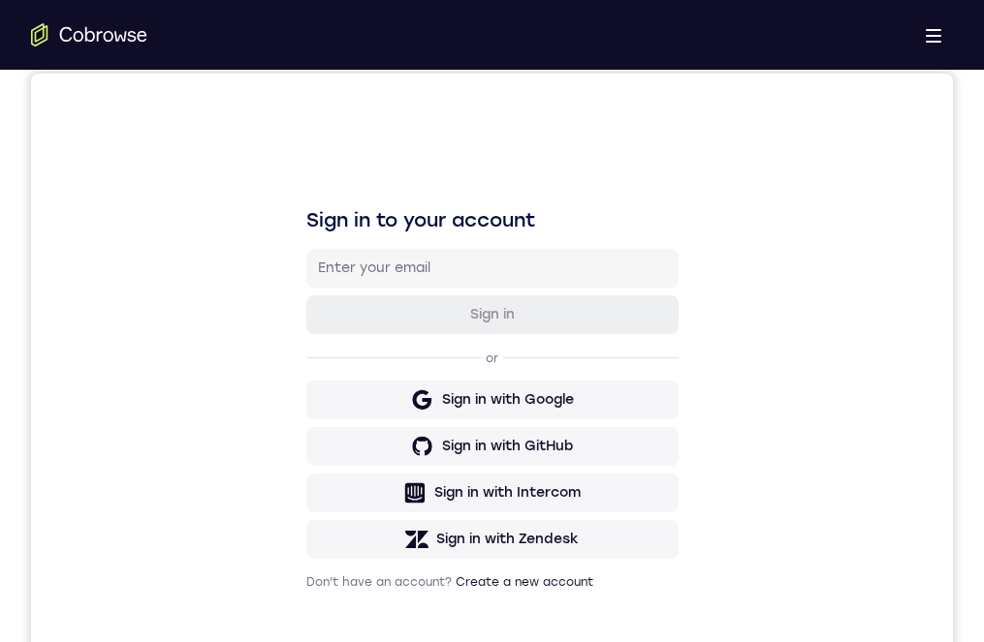
scroll to position [581, 0]
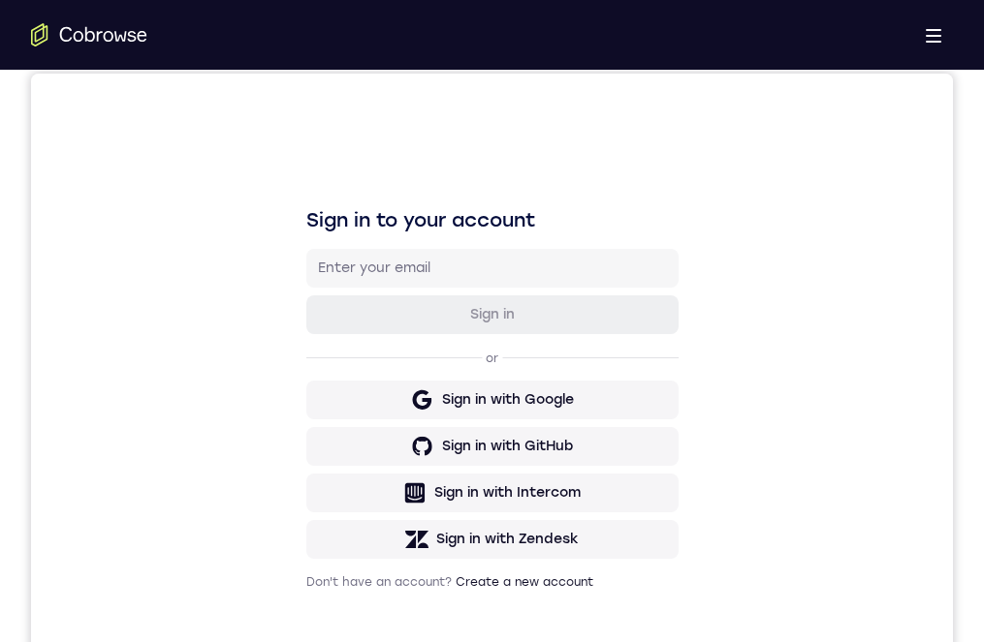
drag, startPoint x: 503, startPoint y: 1003, endPoint x: 471, endPoint y: 1123, distance: 124.3
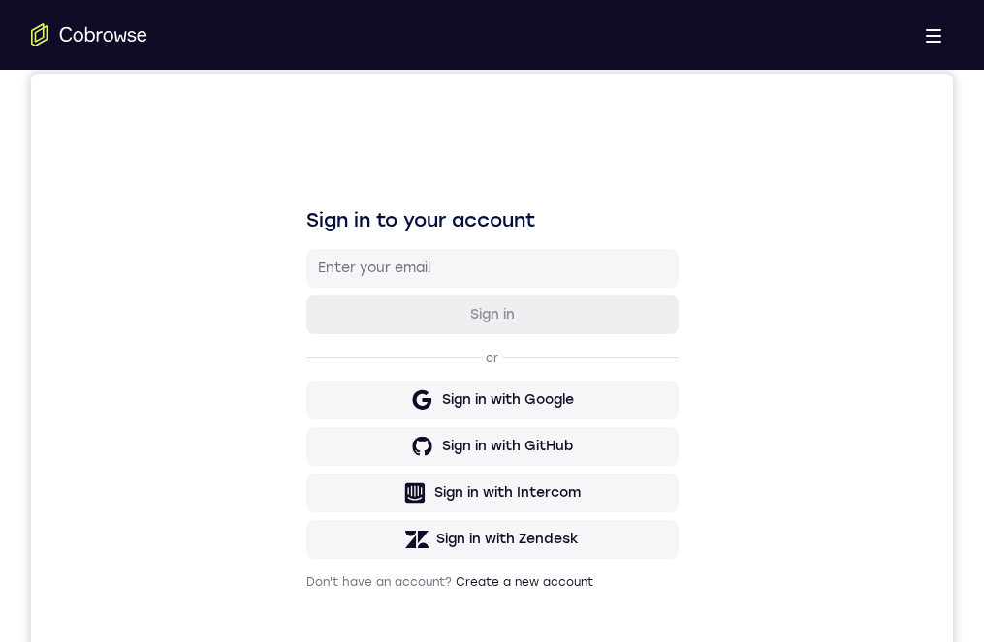
drag, startPoint x: 505, startPoint y: 1188, endPoint x: 489, endPoint y: 1155, distance: 36.4
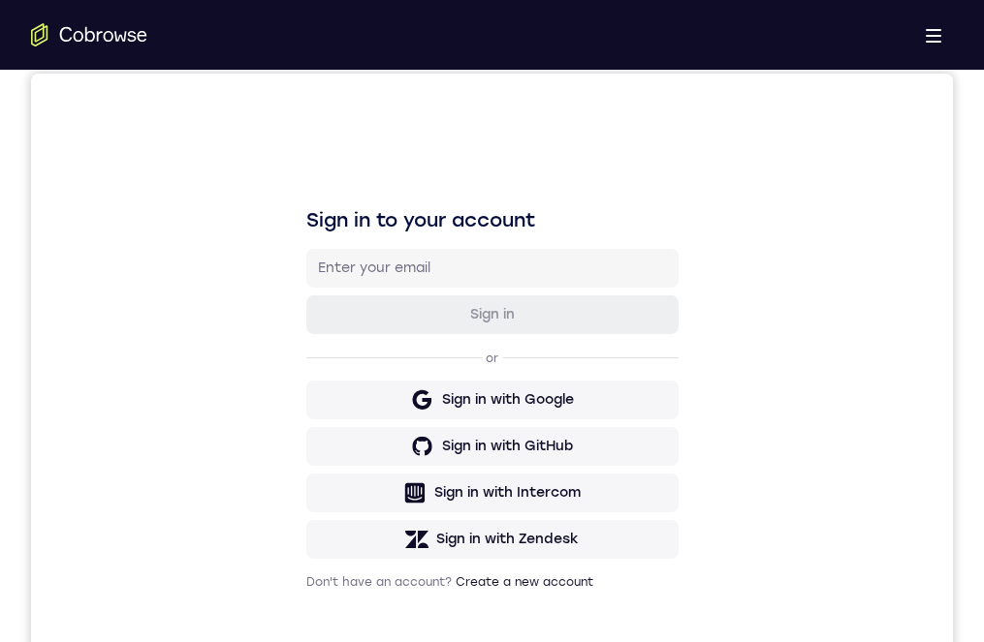
drag, startPoint x: 506, startPoint y: 1223, endPoint x: 500, endPoint y: 1202, distance: 22.1
drag, startPoint x: 489, startPoint y: 1270, endPoint x: 482, endPoint y: 1207, distance: 63.5
drag, startPoint x: 510, startPoint y: 1342, endPoint x: 493, endPoint y: 1277, distance: 67.0
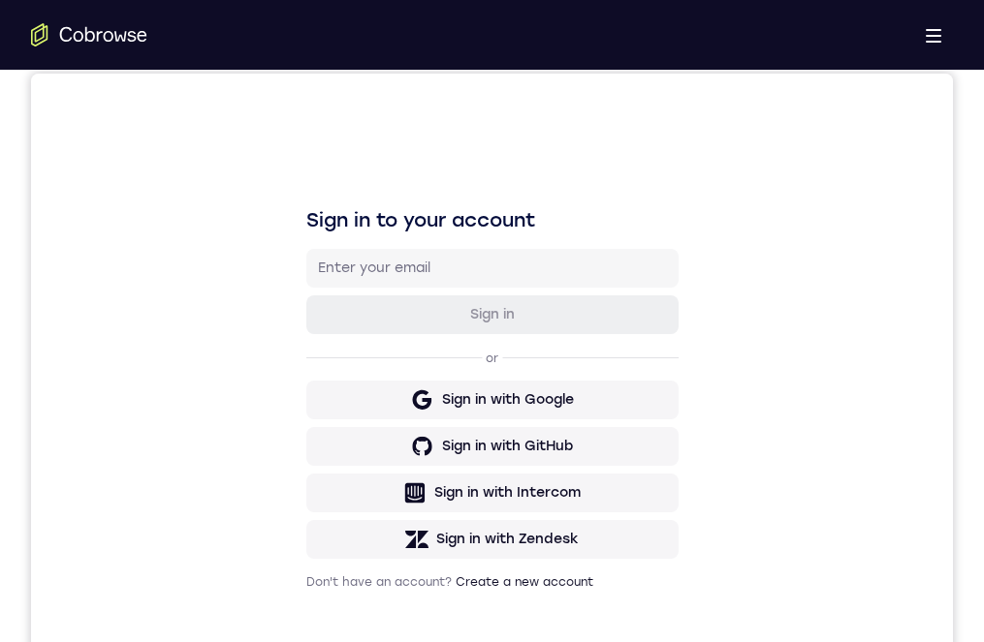
drag, startPoint x: 509, startPoint y: 1362, endPoint x: 507, endPoint y: 1281, distance: 81.4
drag, startPoint x: 500, startPoint y: 1325, endPoint x: 499, endPoint y: 1264, distance: 61.1
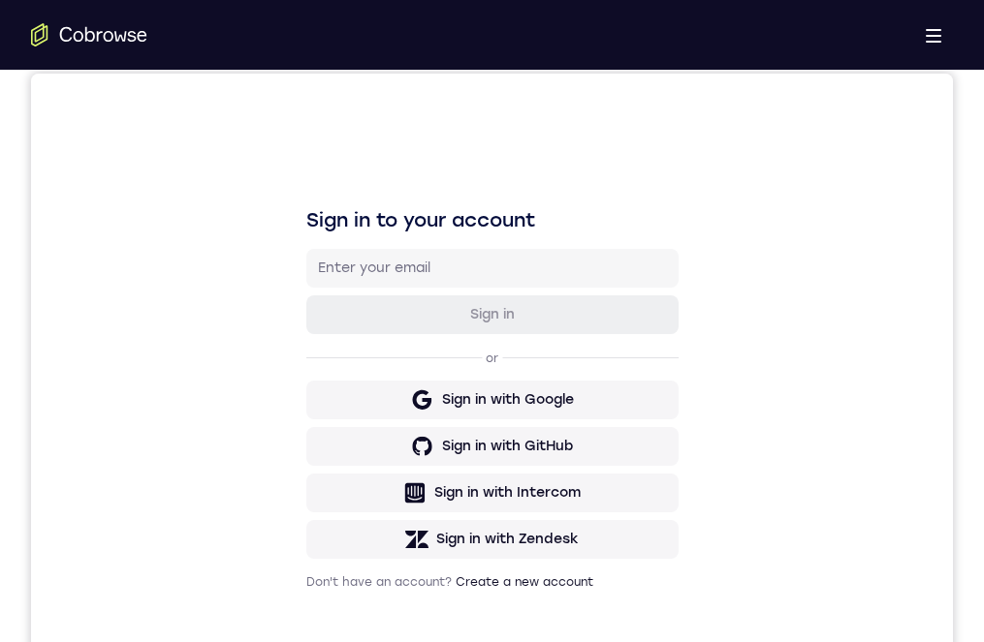
drag, startPoint x: 501, startPoint y: 1281, endPoint x: 499, endPoint y: 1185, distance: 96.0
drag, startPoint x: 478, startPoint y: 1233, endPoint x: 486, endPoint y: 1143, distance: 89.6
drag, startPoint x: 466, startPoint y: 1227, endPoint x: 454, endPoint y: 1143, distance: 85.2
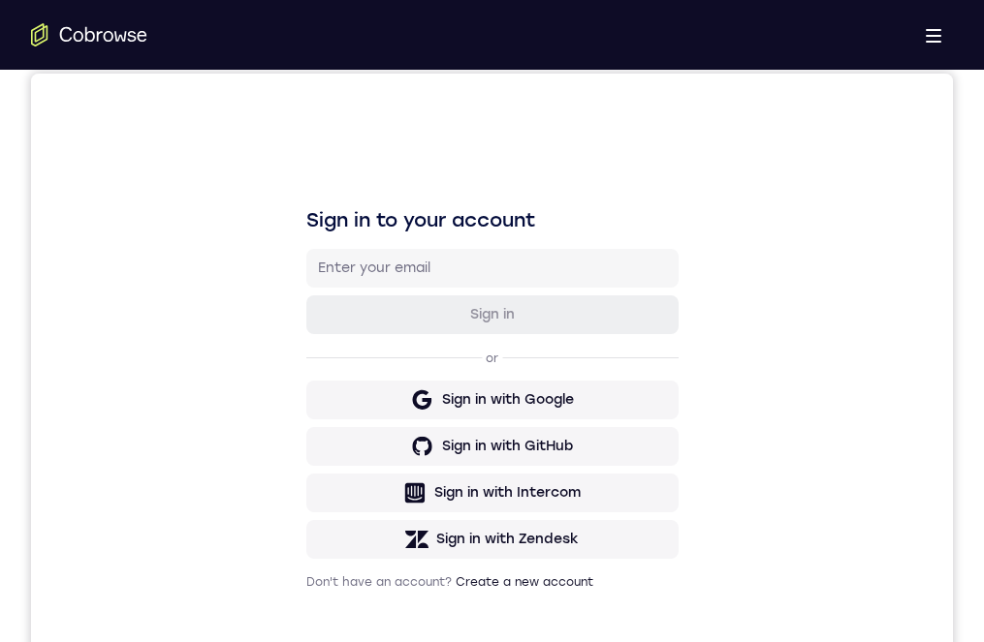
drag, startPoint x: 540, startPoint y: 1112, endPoint x: 544, endPoint y: 1018, distance: 94.1
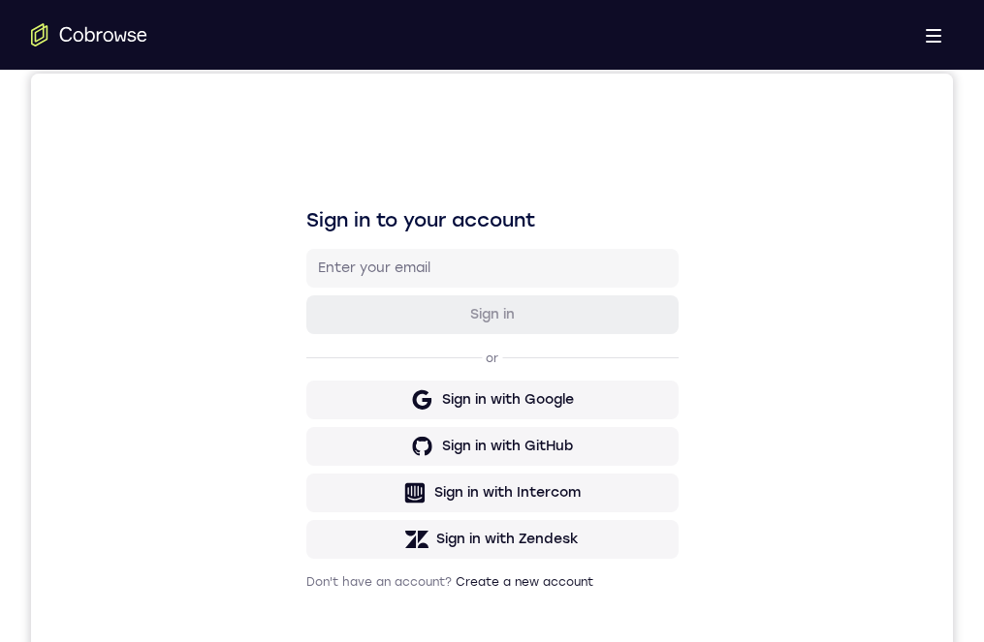
drag, startPoint x: 513, startPoint y: 1206, endPoint x: 514, endPoint y: 1135, distance: 71.7
drag, startPoint x: 521, startPoint y: 1263, endPoint x: 517, endPoint y: 1184, distance: 78.6
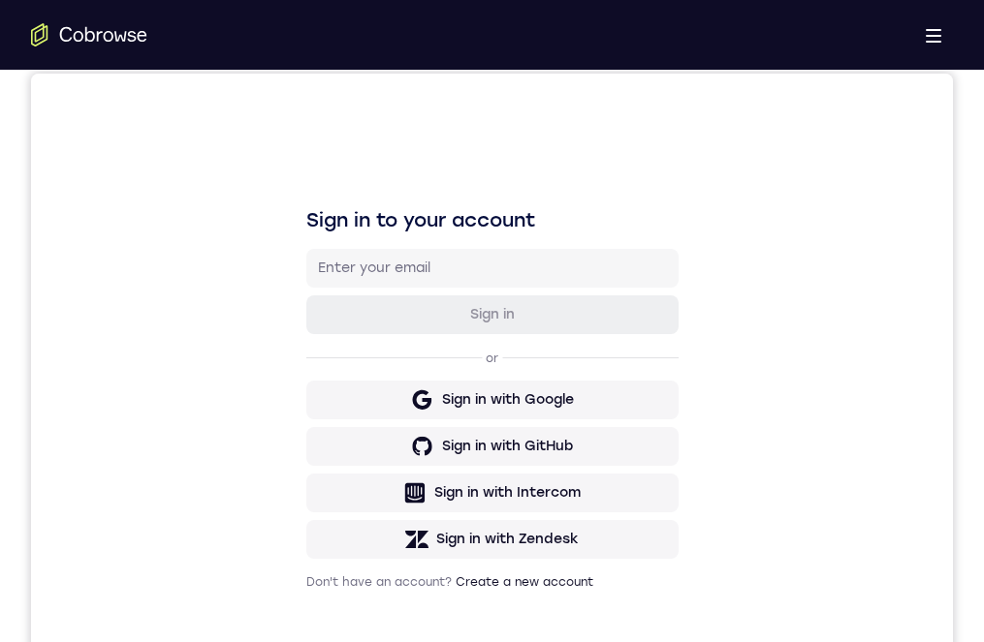
drag, startPoint x: 526, startPoint y: 1200, endPoint x: 513, endPoint y: 1131, distance: 70.1
drag, startPoint x: 541, startPoint y: 1281, endPoint x: 488, endPoint y: 1096, distance: 192.3
drag, startPoint x: 502, startPoint y: 1259, endPoint x: 517, endPoint y: 1219, distance: 42.3
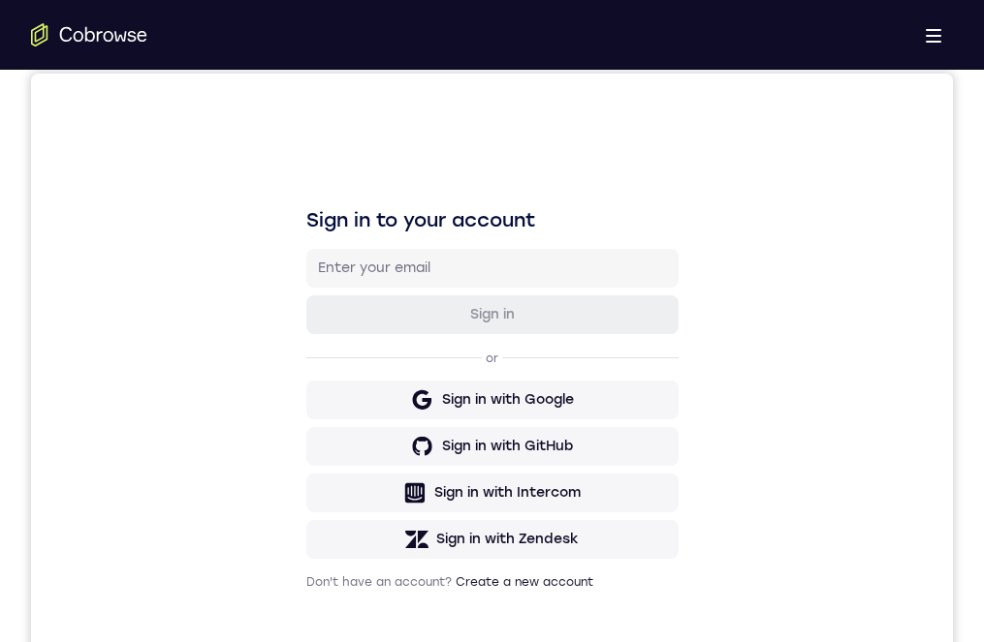
drag, startPoint x: 512, startPoint y: 1230, endPoint x: 505, endPoint y: 1164, distance: 66.2
drag, startPoint x: 513, startPoint y: 1232, endPoint x: 517, endPoint y: 1122, distance: 109.6
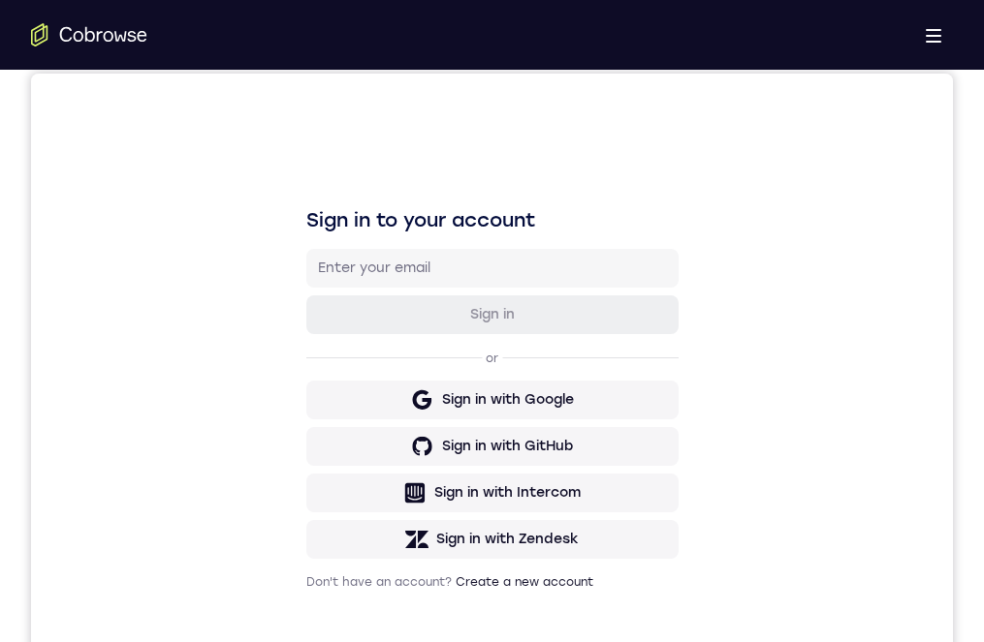
drag, startPoint x: 554, startPoint y: 1311, endPoint x: 536, endPoint y: 1220, distance: 92.9
drag, startPoint x: 544, startPoint y: 1325, endPoint x: 536, endPoint y: 1297, distance: 29.2
drag, startPoint x: 534, startPoint y: 1338, endPoint x: 506, endPoint y: 1209, distance: 131.9
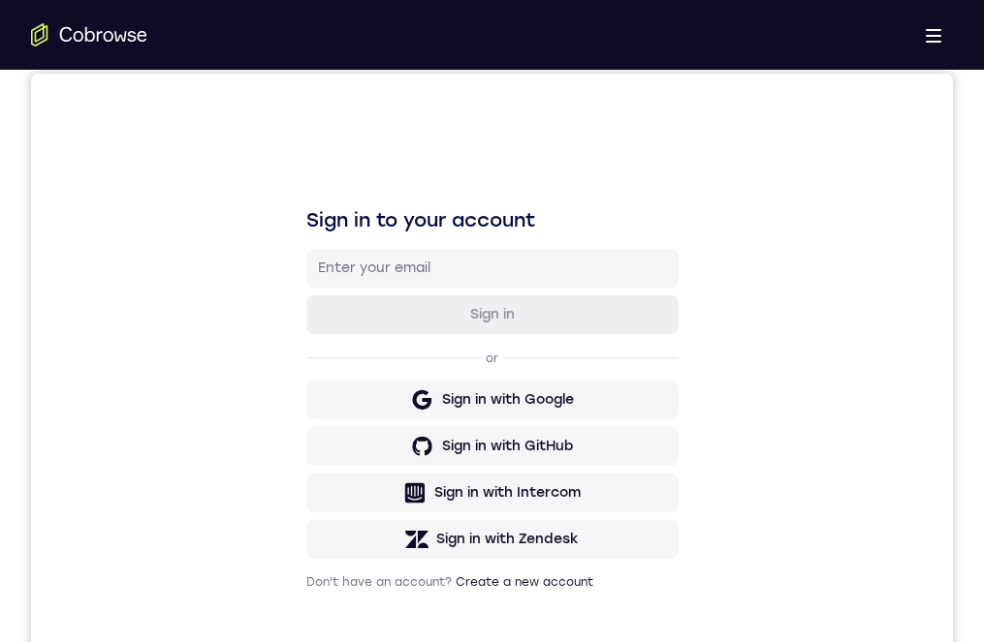
drag, startPoint x: 487, startPoint y: 1328, endPoint x: 429, endPoint y: 1188, distance: 151.2
drag, startPoint x: 487, startPoint y: 1314, endPoint x: 476, endPoint y: 1242, distance: 72.6
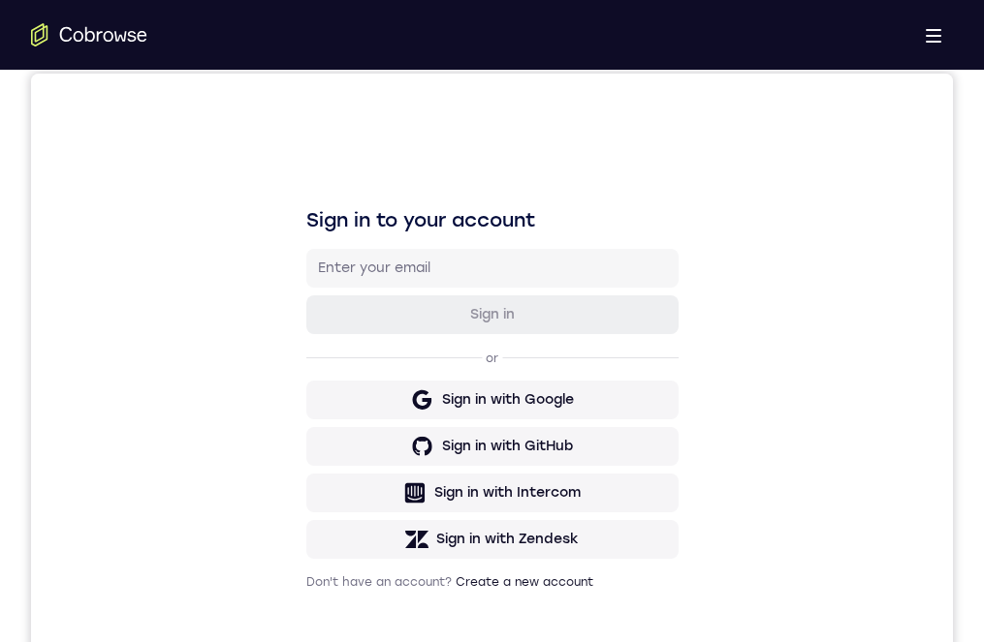
drag, startPoint x: 501, startPoint y: 1304, endPoint x: 401, endPoint y: 1018, distance: 303.7
drag, startPoint x: 474, startPoint y: 1143, endPoint x: 354, endPoint y: 1223, distance: 144.1
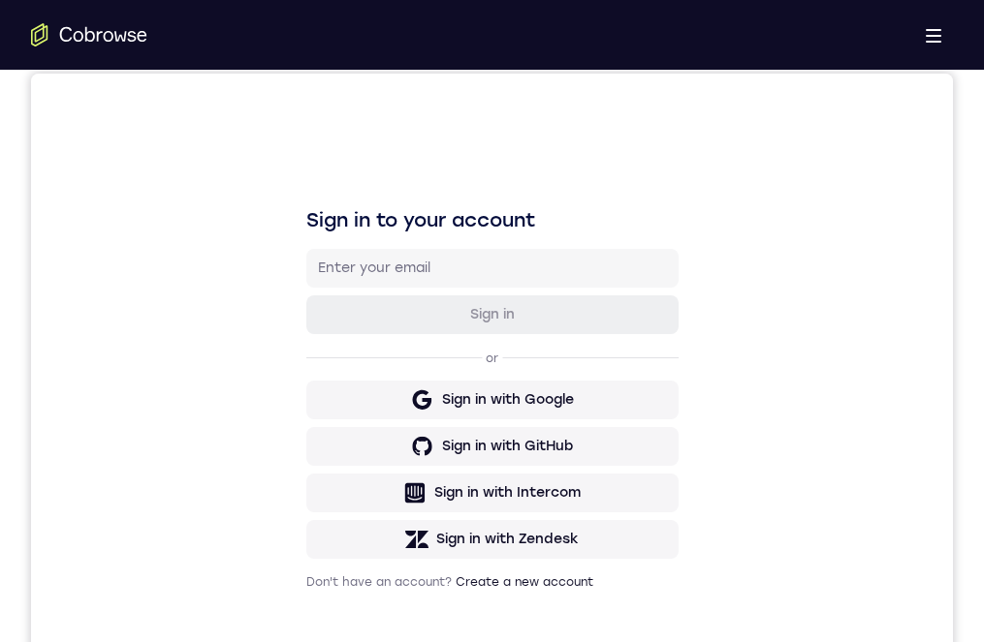
drag, startPoint x: 510, startPoint y: 1337, endPoint x: 510, endPoint y: 1273, distance: 64.0
drag, startPoint x: 564, startPoint y: 1278, endPoint x: 585, endPoint y: 1205, distance: 76.7
drag, startPoint x: 557, startPoint y: 1350, endPoint x: 565, endPoint y: 1206, distance: 143.6
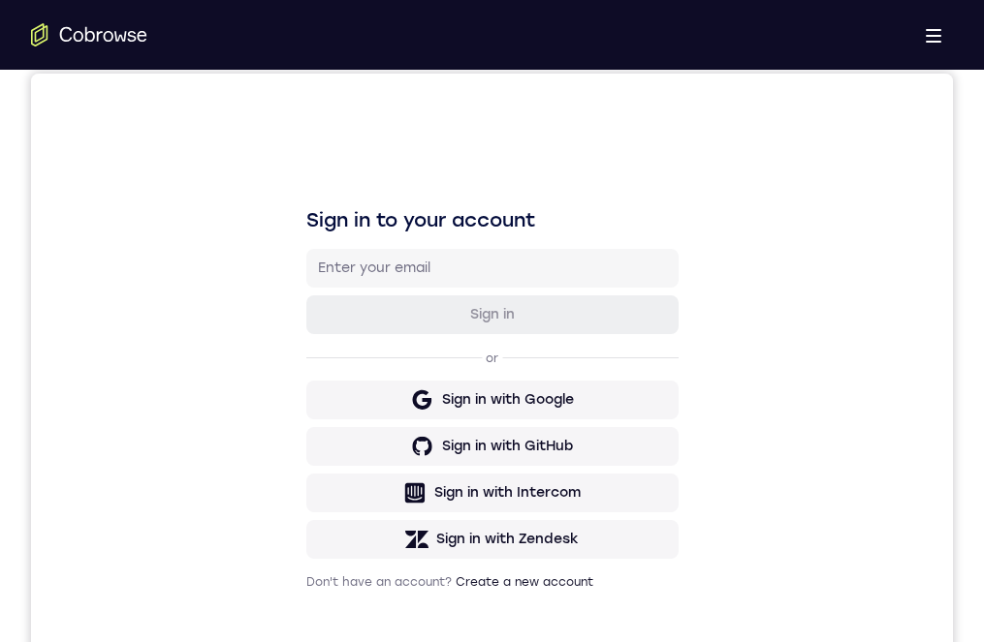
drag, startPoint x: 575, startPoint y: 1334, endPoint x: 521, endPoint y: 1265, distance: 87.8
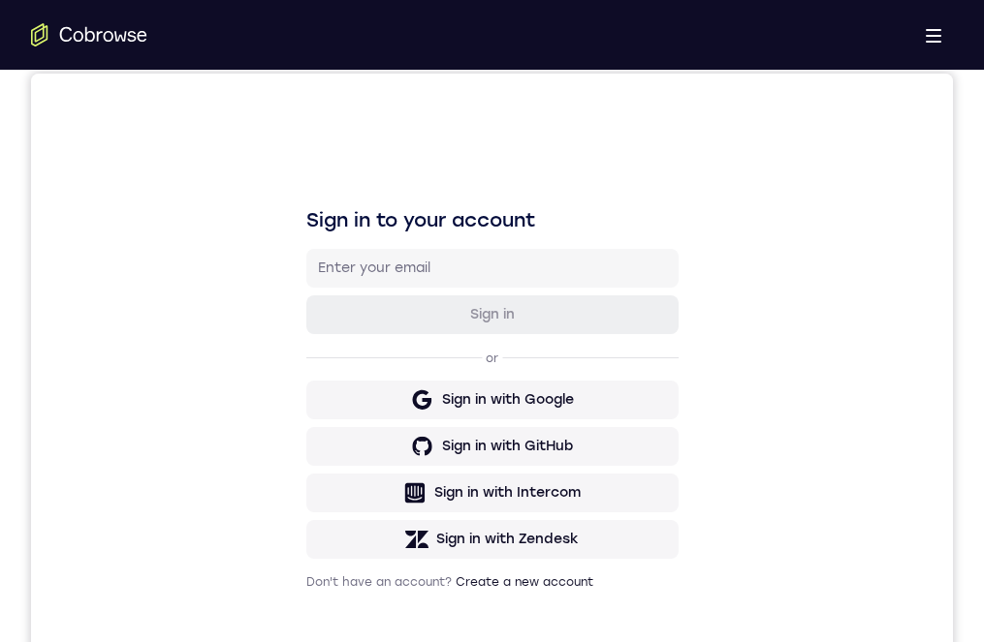
scroll to position [291, 0]
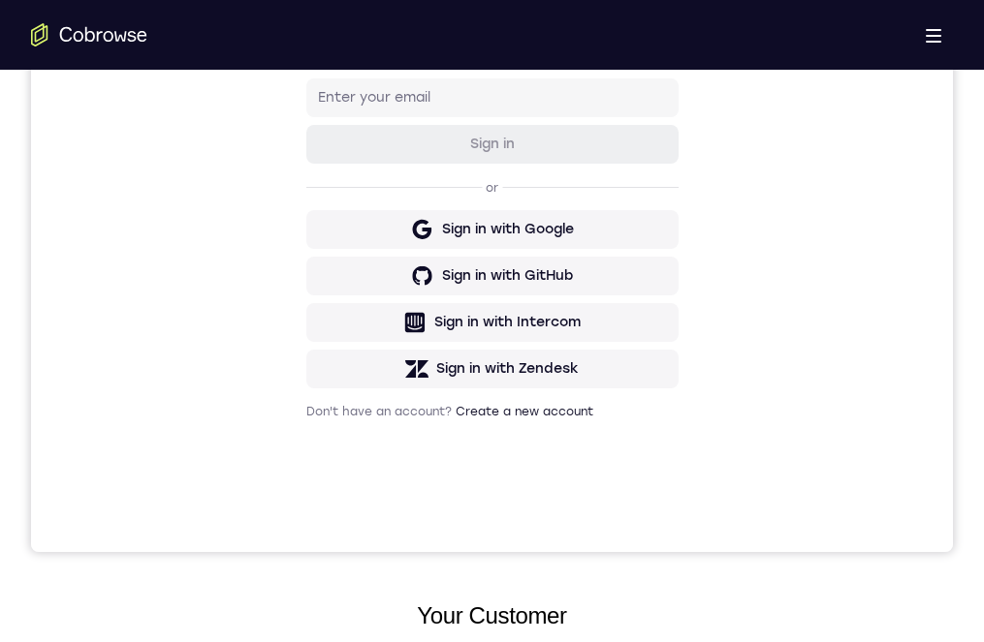
scroll to position [388, 0]
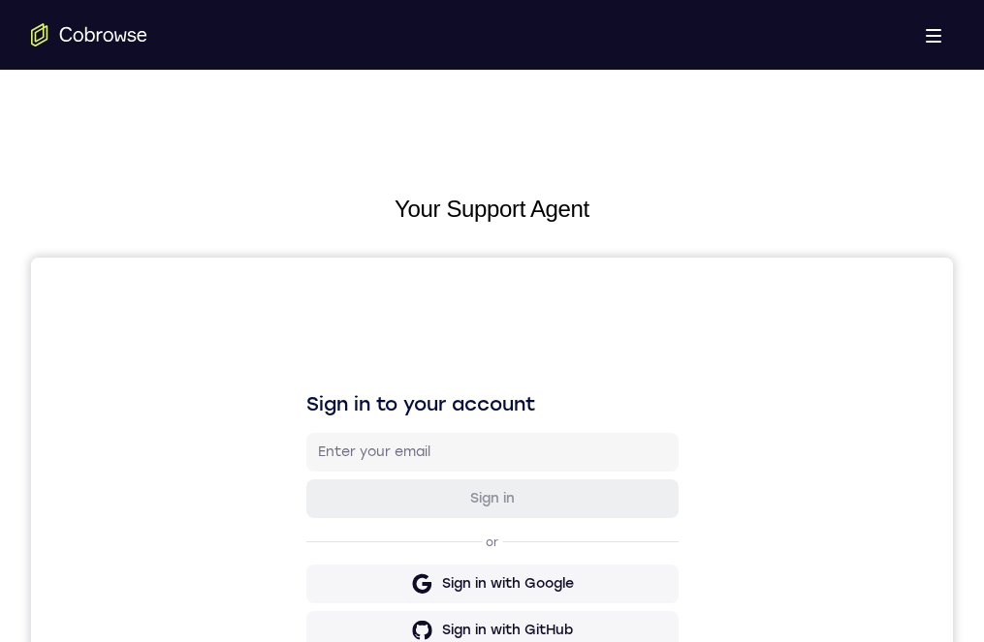
drag, startPoint x: 436, startPoint y: 1194, endPoint x: 1094, endPoint y: 1391, distance: 686.8
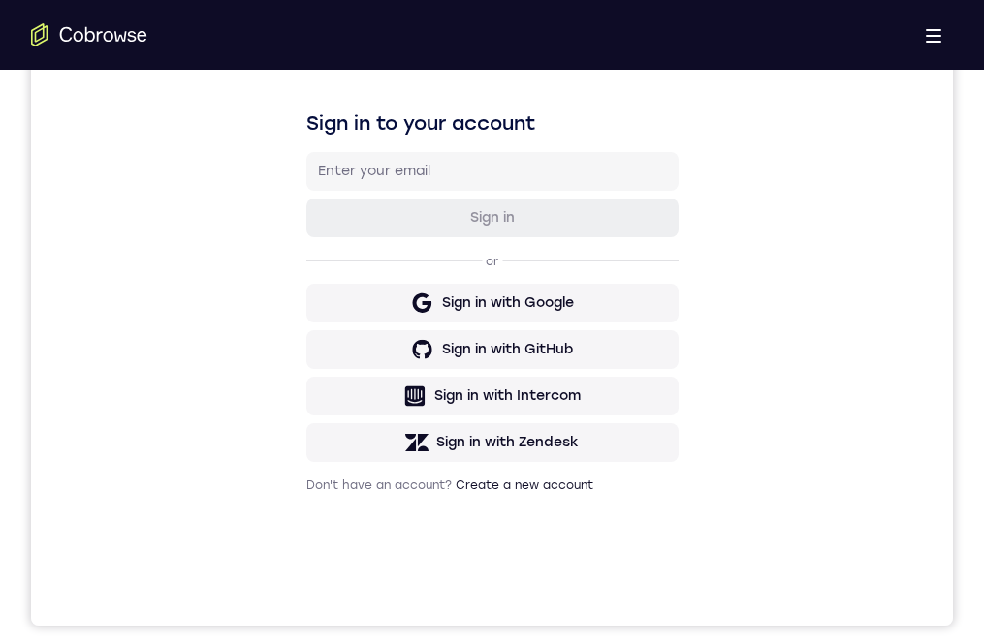
drag, startPoint x: 514, startPoint y: 1196, endPoint x: 527, endPoint y: 1048, distance: 148.9
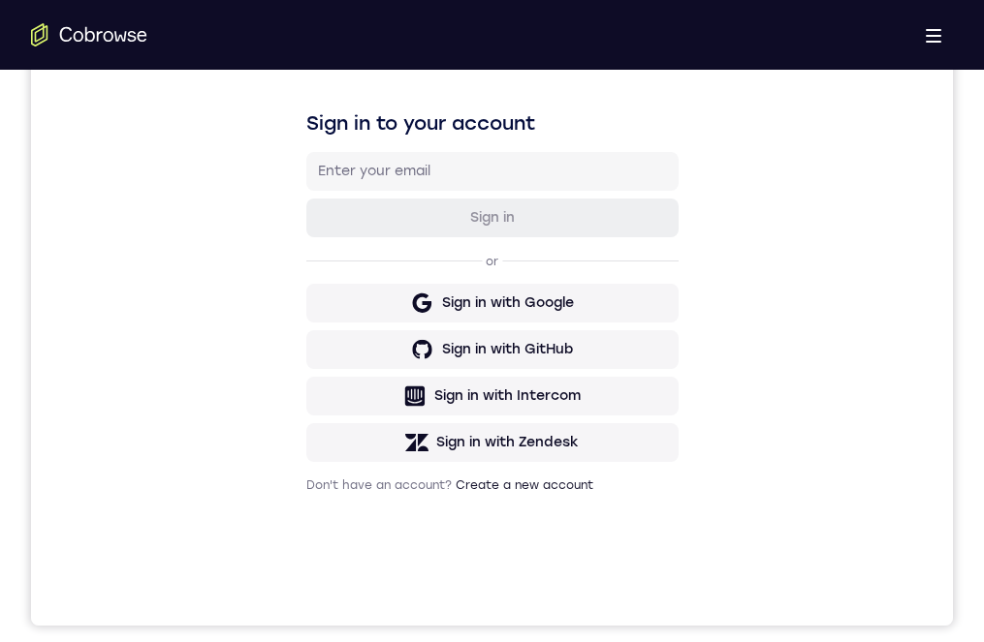
drag, startPoint x: 486, startPoint y: 1141, endPoint x: 503, endPoint y: 1034, distance: 107.9
drag, startPoint x: 498, startPoint y: 1195, endPoint x: 505, endPoint y: 1123, distance: 72.0
drag, startPoint x: 498, startPoint y: 1209, endPoint x: 535, endPoint y: 1091, distance: 123.8
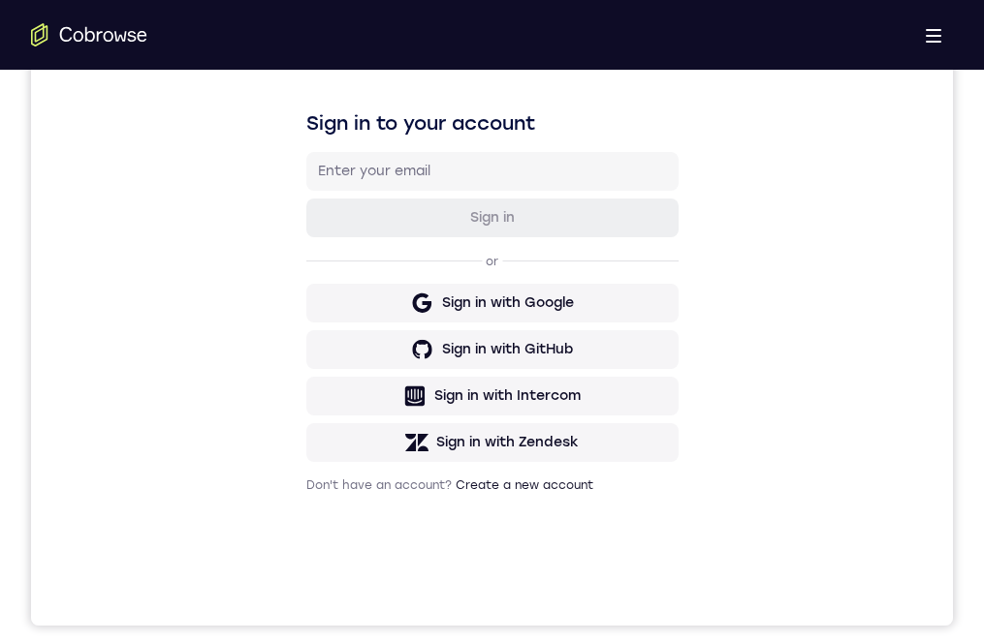
drag, startPoint x: 512, startPoint y: 1193, endPoint x: 519, endPoint y: 1126, distance: 67.3
drag, startPoint x: 503, startPoint y: 1244, endPoint x: 537, endPoint y: 1080, distance: 167.2
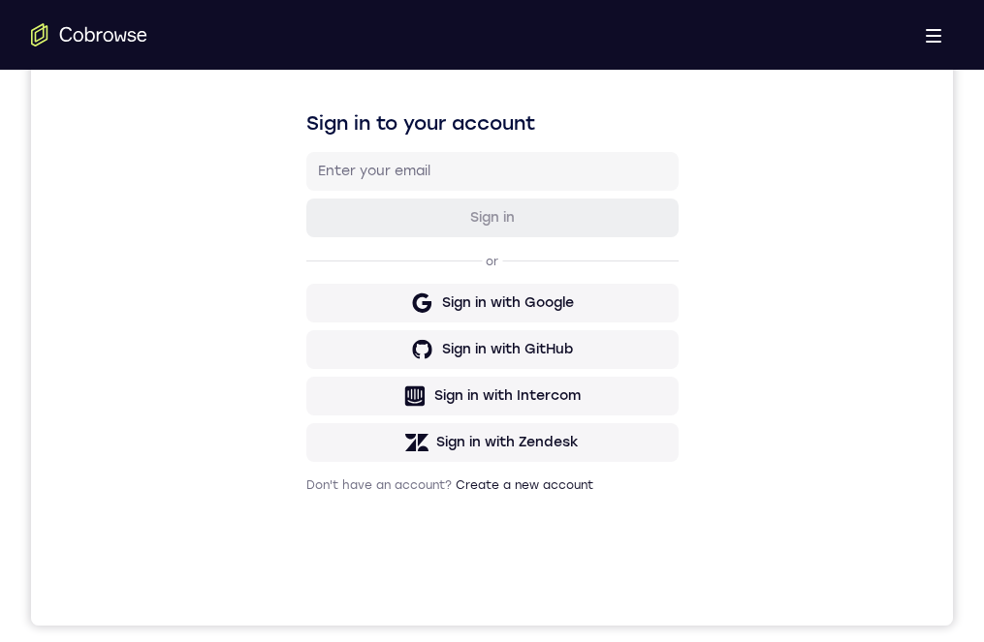
drag, startPoint x: 529, startPoint y: 1235, endPoint x: 524, endPoint y: 1107, distance: 128.0
drag, startPoint x: 492, startPoint y: 1060, endPoint x: 493, endPoint y: 1093, distance: 33.0
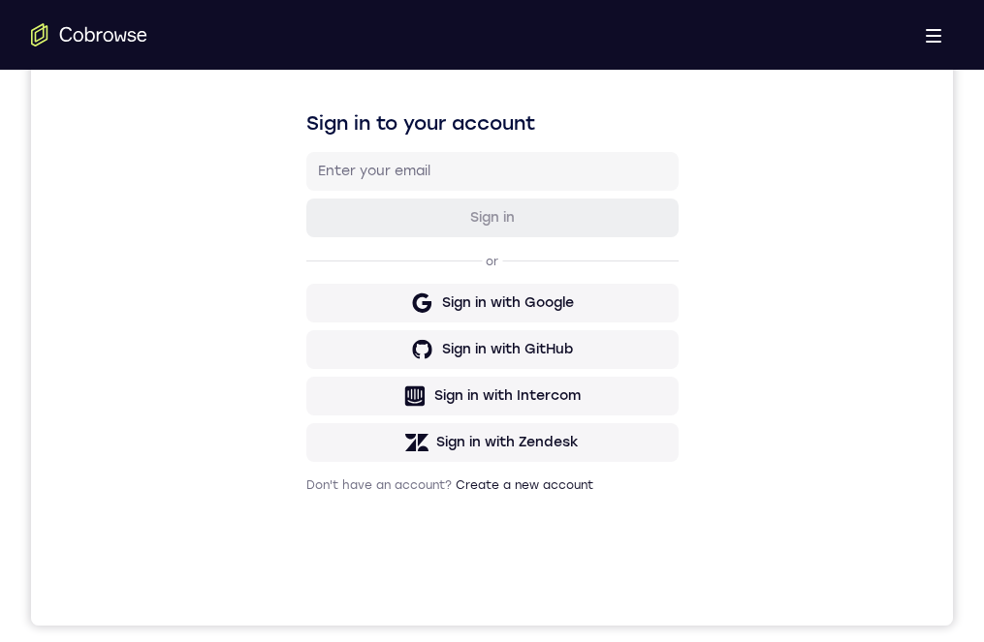
drag, startPoint x: 456, startPoint y: 1188, endPoint x: 491, endPoint y: 1097, distance: 97.5
drag, startPoint x: 426, startPoint y: 968, endPoint x: 463, endPoint y: 1091, distance: 128.5
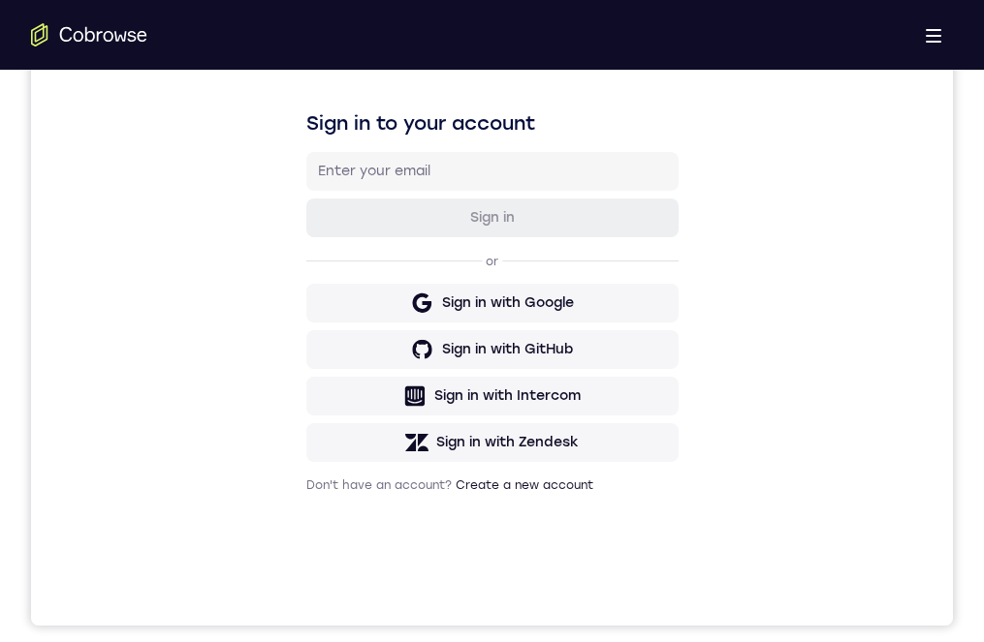
drag, startPoint x: 502, startPoint y: 1083, endPoint x: 501, endPoint y: 1031, distance: 52.3
drag, startPoint x: 513, startPoint y: 1173, endPoint x: 516, endPoint y: 1010, distance: 162.8
drag, startPoint x: 511, startPoint y: 1160, endPoint x: 513, endPoint y: 958, distance: 201.6
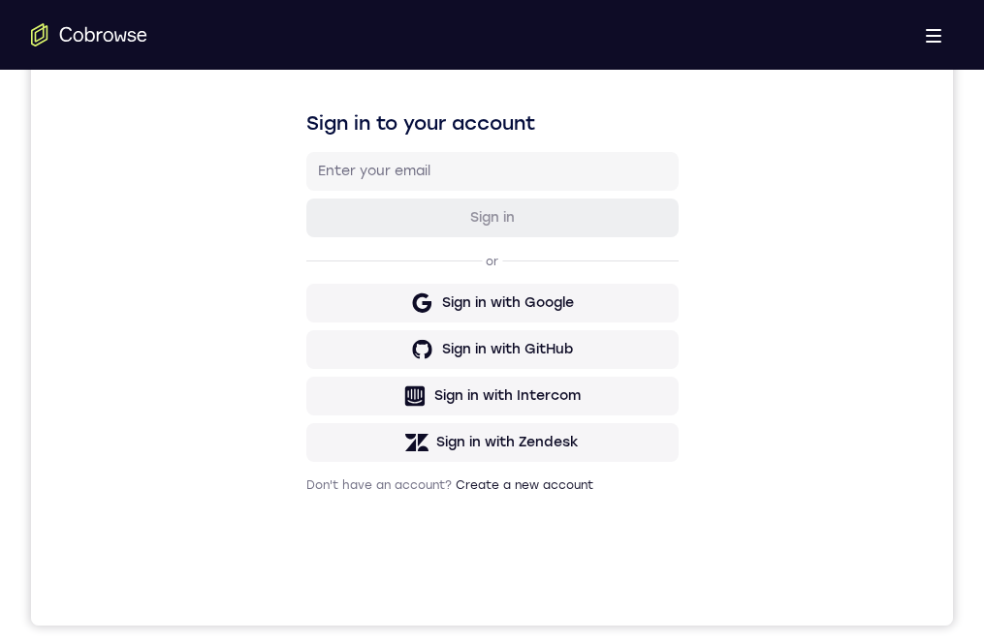
drag, startPoint x: 517, startPoint y: 1225, endPoint x: 488, endPoint y: 1051, distance: 175.9
drag, startPoint x: 497, startPoint y: 1018, endPoint x: 515, endPoint y: 1149, distance: 132.0
